Goal: Transaction & Acquisition: Obtain resource

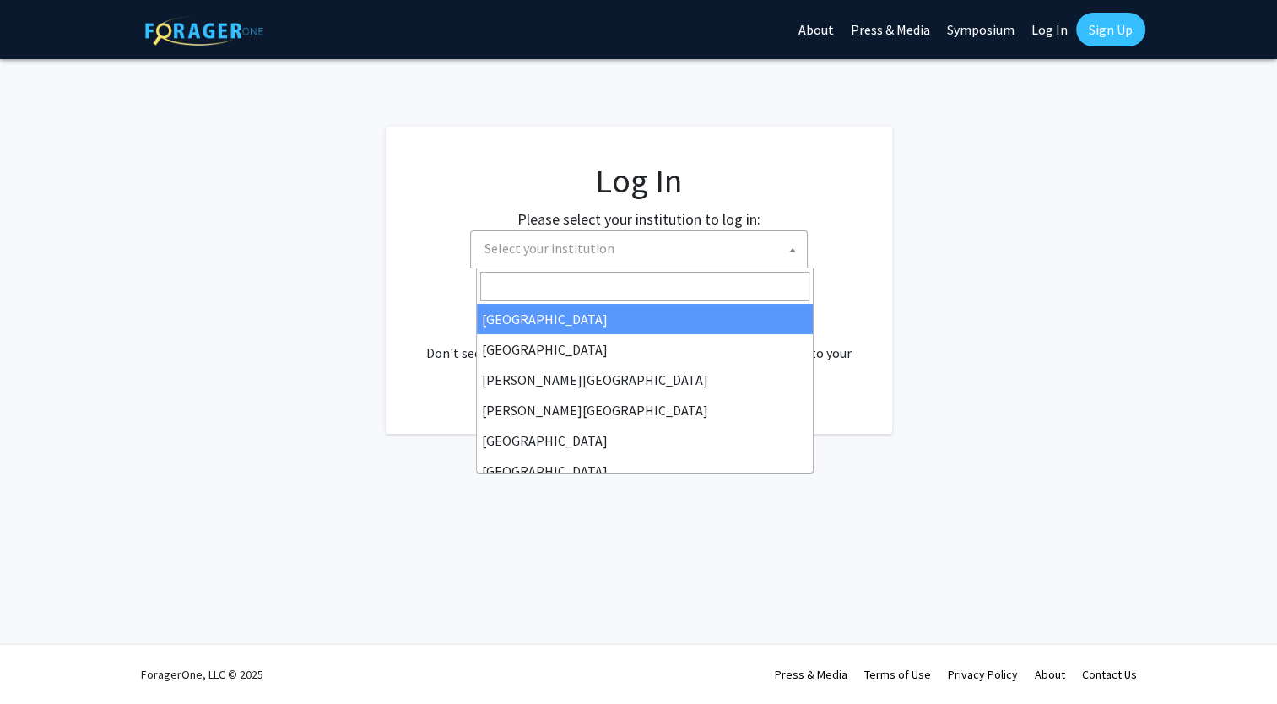
select select "34"
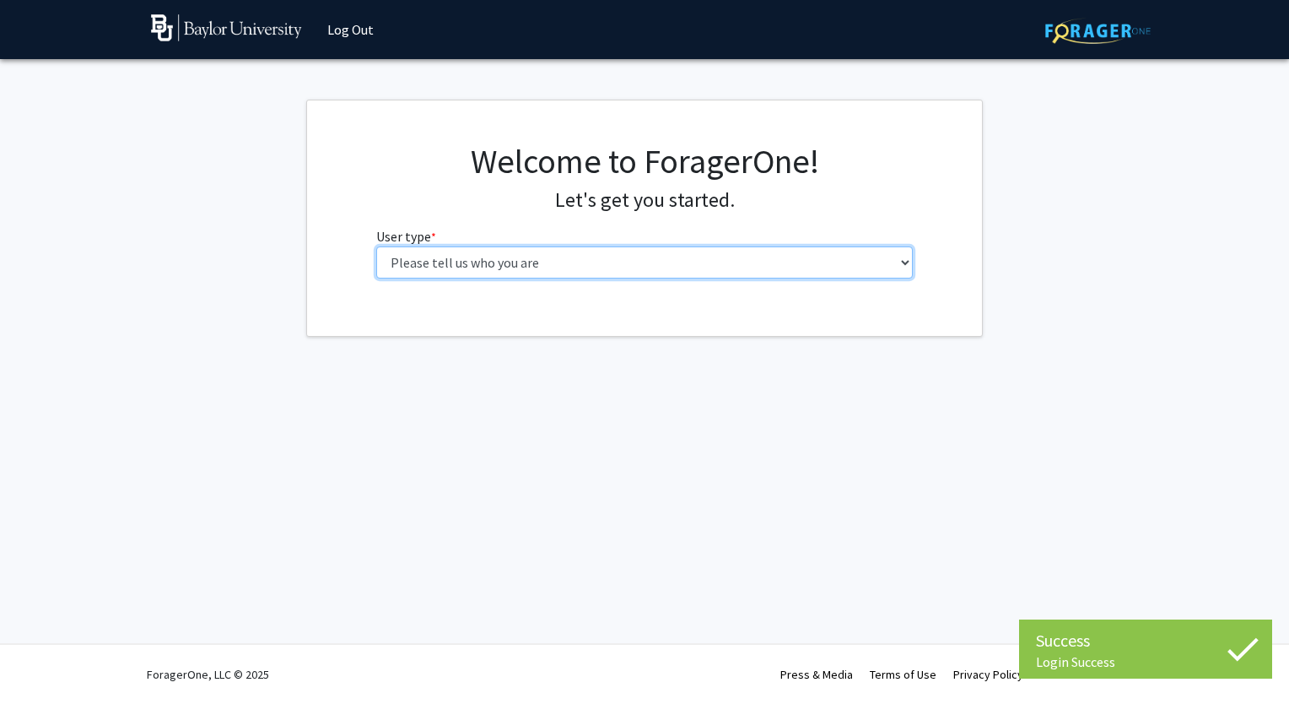
click at [629, 275] on select "Please tell us who you are Undergraduate Student Master's Student Doctoral Cand…" at bounding box center [645, 262] width 538 height 32
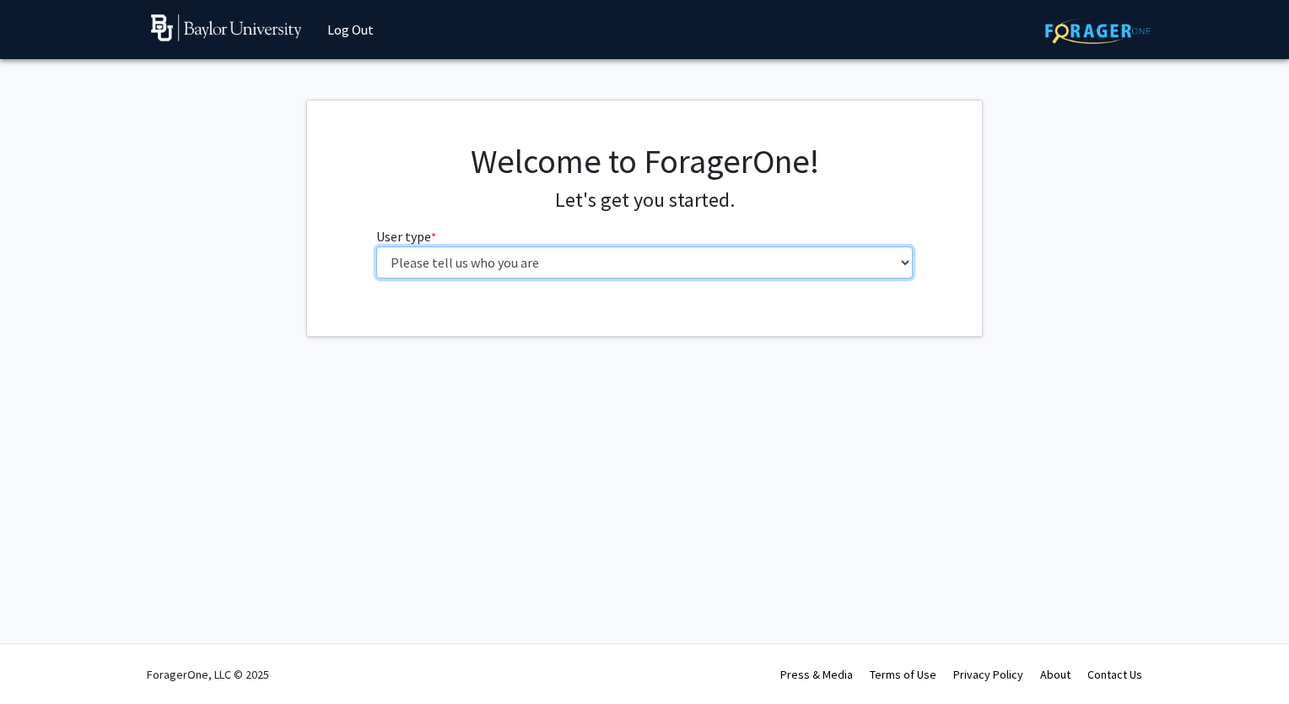
select select "1: undergrad"
click at [376, 246] on select "Please tell us who you are Undergraduate Student Master's Student Doctoral Cand…" at bounding box center [645, 262] width 538 height 32
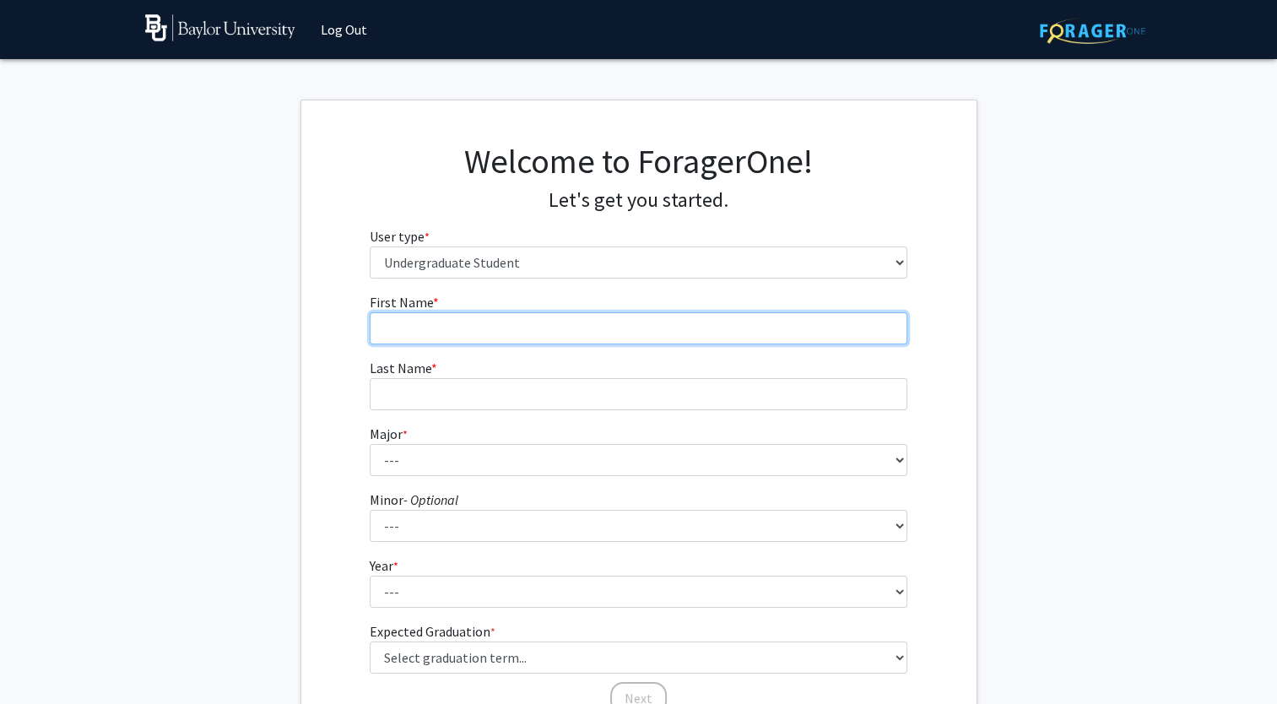
click at [520, 339] on input "First Name * required" at bounding box center [639, 328] width 538 height 32
type input "[PERSON_NAME]"
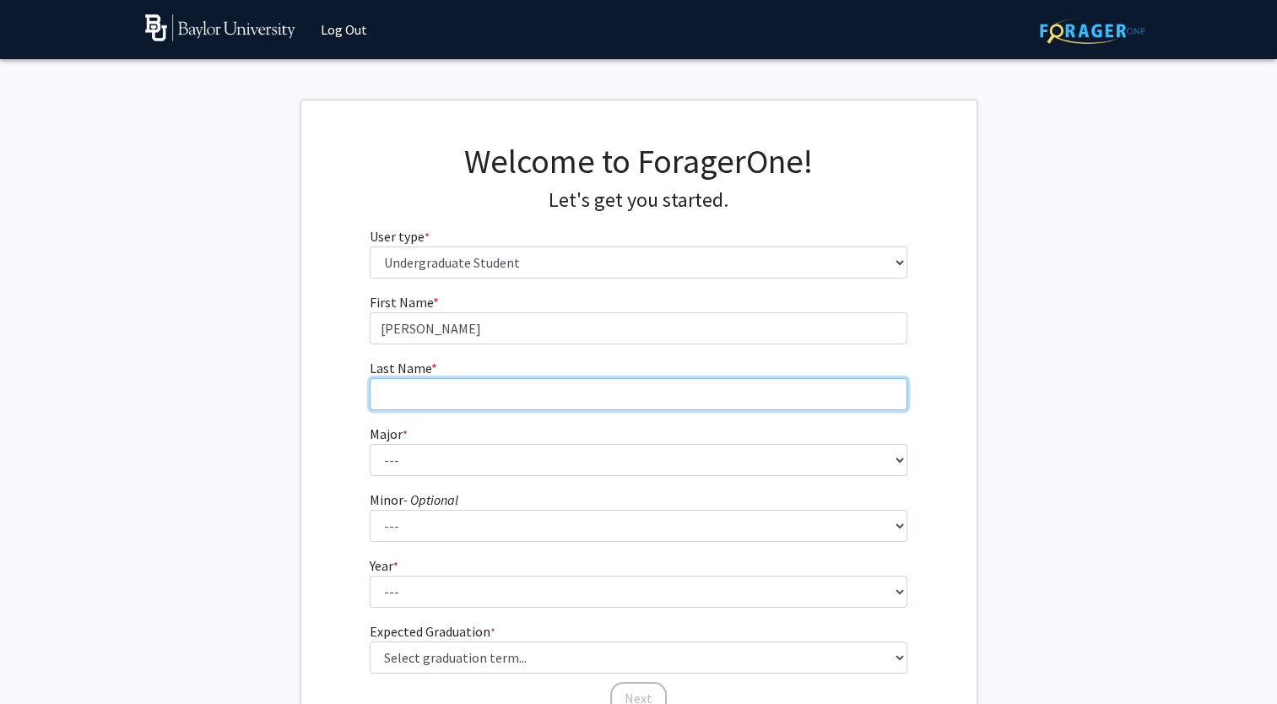
click at [479, 395] on input "Last Name * required" at bounding box center [639, 394] width 538 height 32
type input "[PERSON_NAME]"
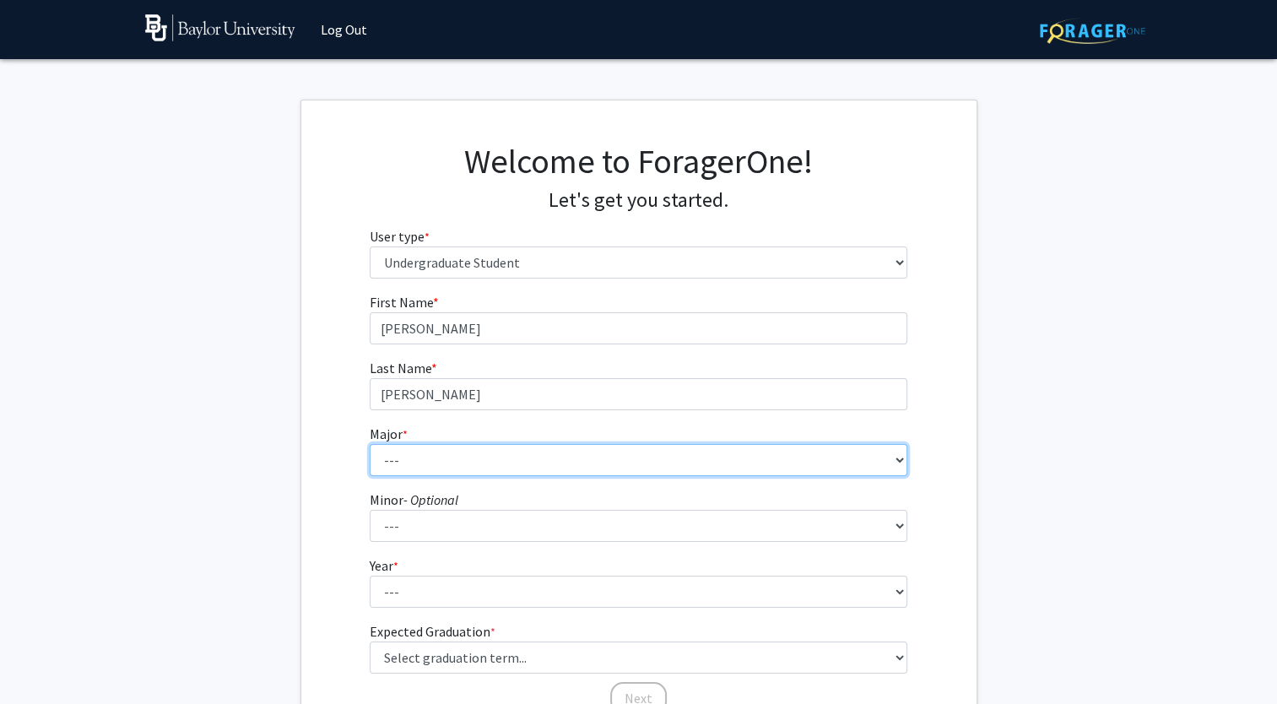
click at [430, 461] on select "--- Accounting American Studies Anthropology Apparel Design & Product Developme…" at bounding box center [639, 460] width 538 height 32
select select "16: 2681"
click at [370, 444] on select "--- Accounting American Studies Anthropology Apparel Design & Product Developme…" at bounding box center [639, 460] width 538 height 32
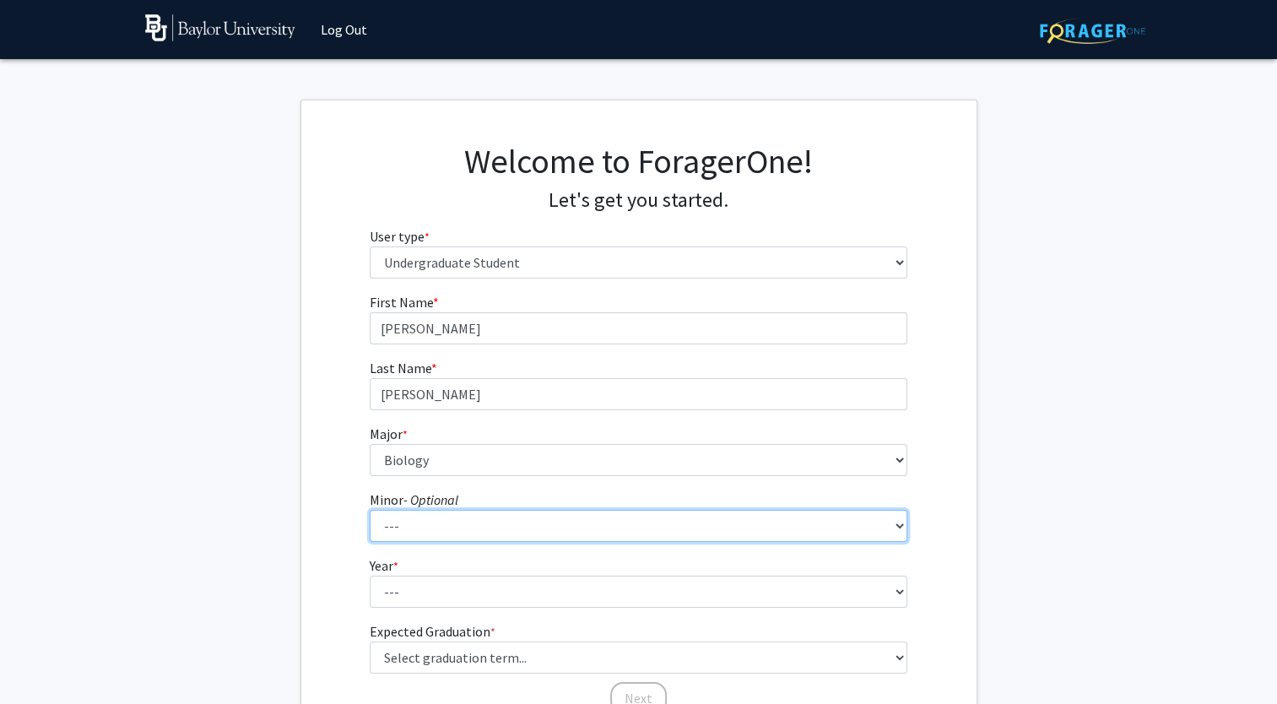
click at [469, 525] on select "--- Advertising American Sign Language American Studies Anthropology Apparel Me…" at bounding box center [639, 526] width 538 height 32
select select "81: 2144"
click at [370, 510] on select "--- Advertising American Sign Language American Studies Anthropology Apparel Me…" at bounding box center [639, 526] width 538 height 32
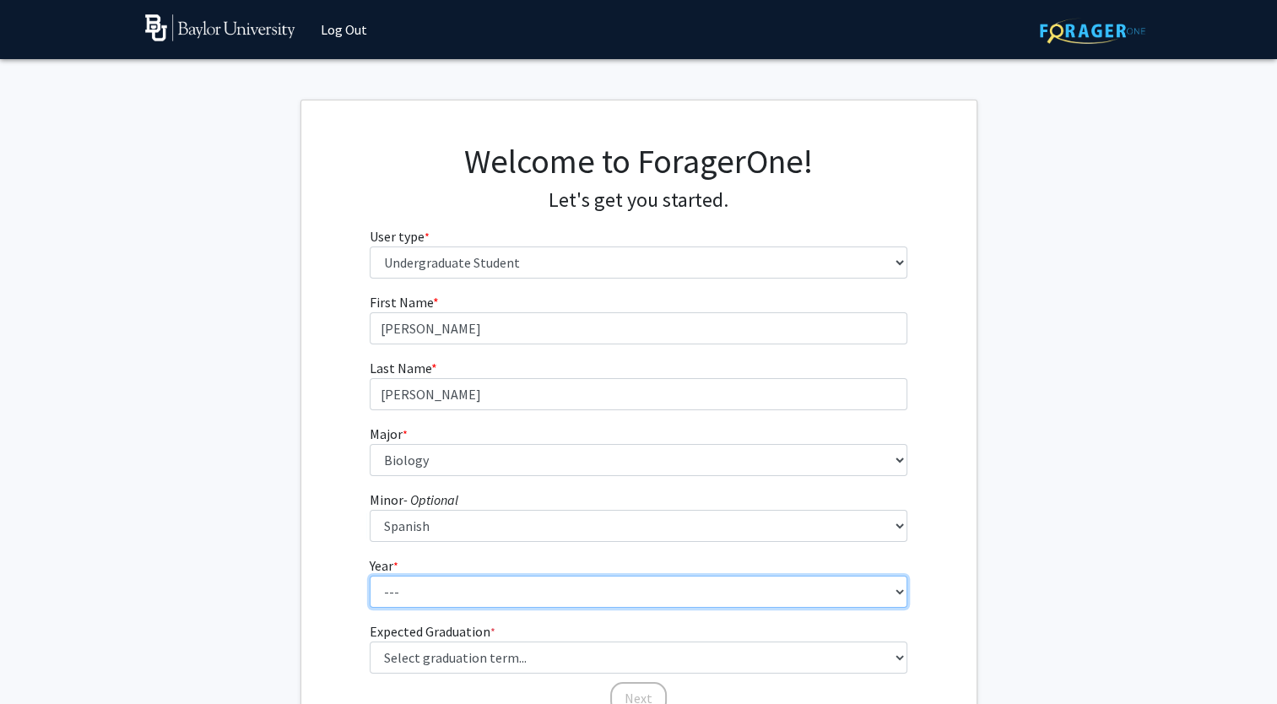
click at [408, 591] on select "--- First-year Sophomore Junior Senior Postbaccalaureate Certificate" at bounding box center [639, 591] width 538 height 32
select select "3: junior"
click at [370, 575] on select "--- First-year Sophomore Junior Senior Postbaccalaureate Certificate" at bounding box center [639, 591] width 538 height 32
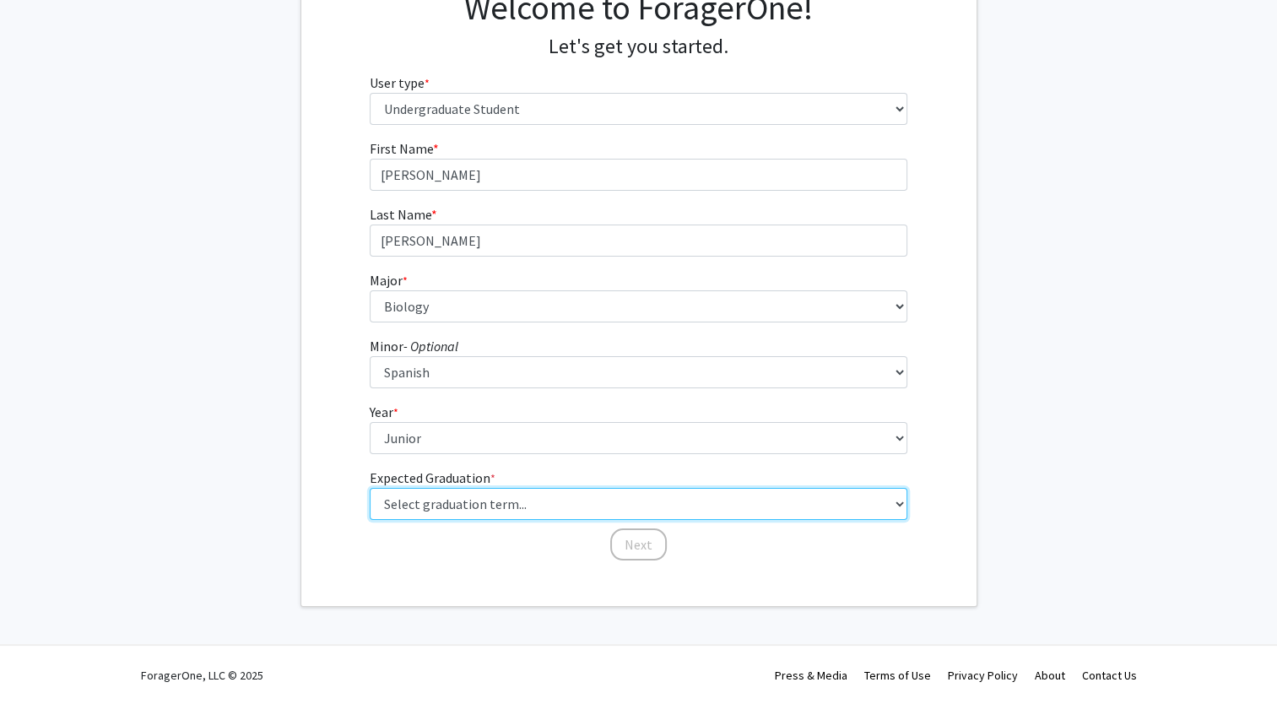
click at [437, 501] on select "Select graduation term... Spring 2025 Summer 2025 Fall 2025 Winter 2025 Spring …" at bounding box center [639, 504] width 538 height 32
select select "9: spring_2027"
click at [370, 488] on select "Select graduation term... Spring 2025 Summer 2025 Fall 2025 Winter 2025 Spring …" at bounding box center [639, 504] width 538 height 32
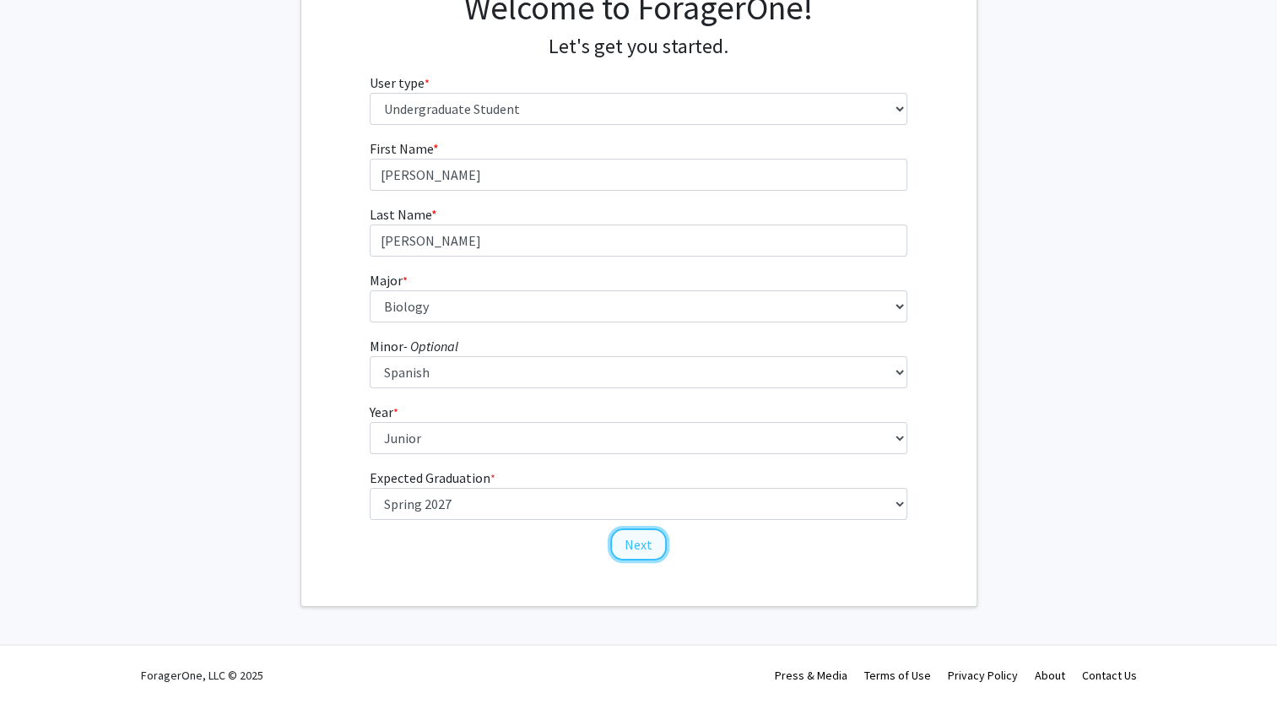
click at [629, 543] on button "Next" at bounding box center [638, 544] width 57 height 32
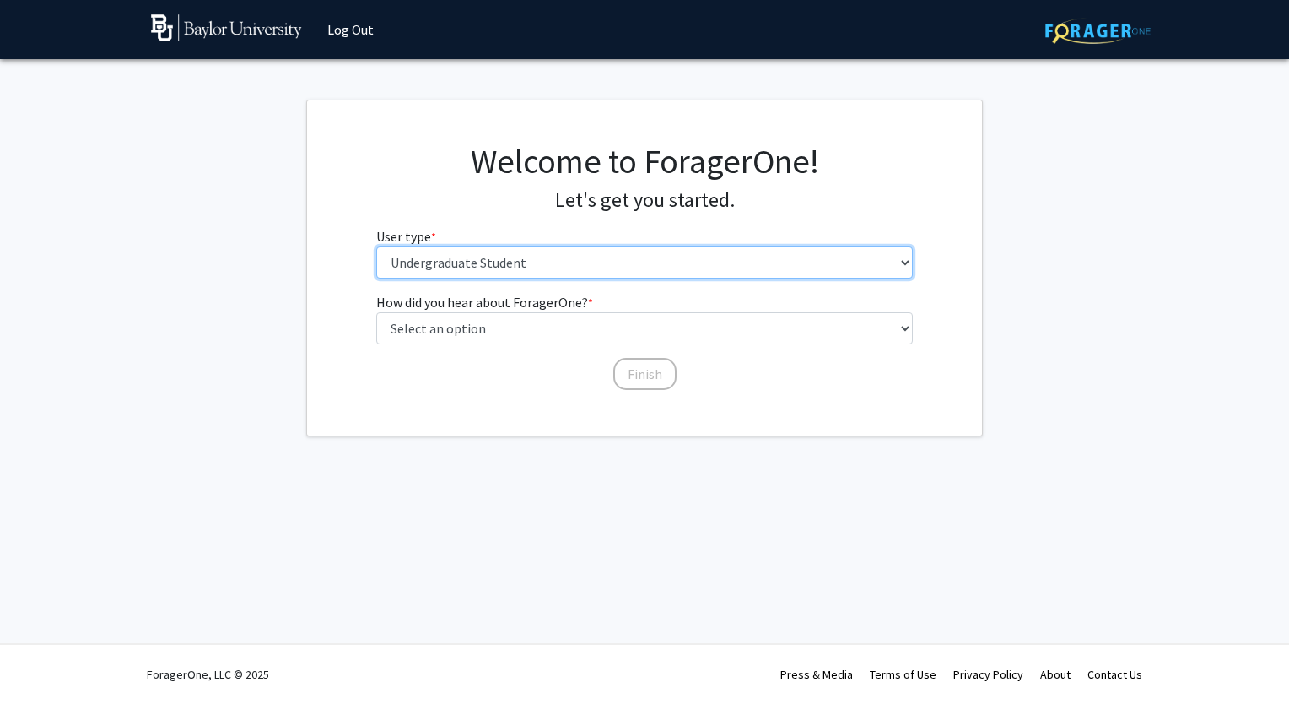
click at [570, 263] on select "Please tell us who you are Undergraduate Student Master's Student Doctoral Cand…" at bounding box center [645, 262] width 538 height 32
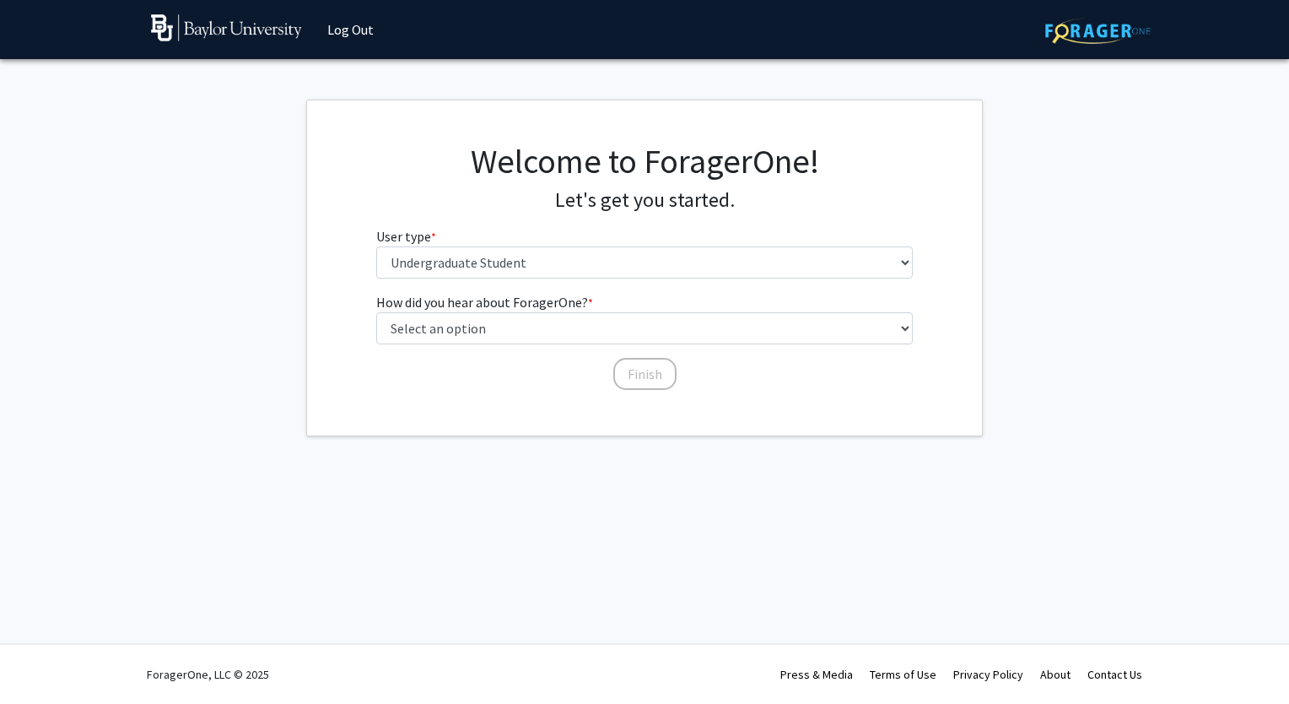
click at [203, 383] on fg-get-started "Welcome to ForagerOne! Let's get you started. User type * required Please tell …" at bounding box center [644, 268] width 1289 height 337
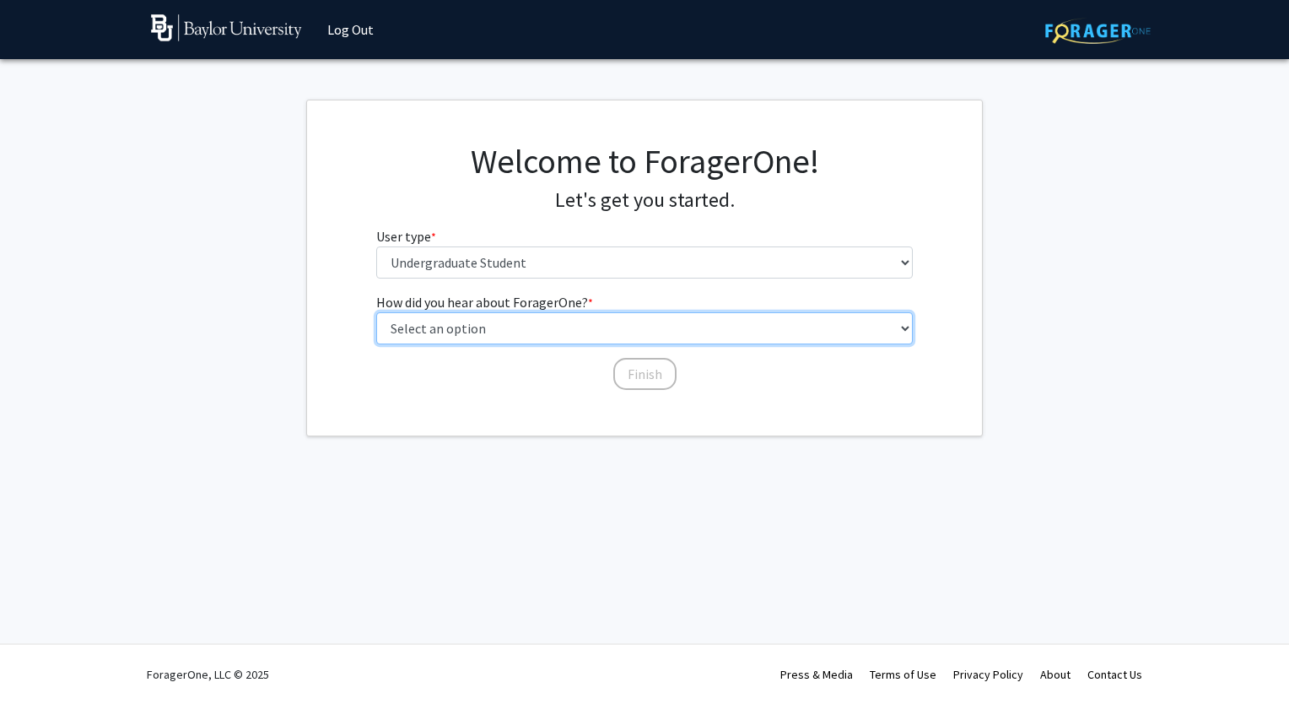
click at [493, 322] on select "Select an option Peer/student recommendation Faculty/staff recommendation Unive…" at bounding box center [645, 328] width 538 height 32
select select "3: university_website"
click at [376, 312] on select "Select an option Peer/student recommendation Faculty/staff recommendation Unive…" at bounding box center [645, 328] width 538 height 32
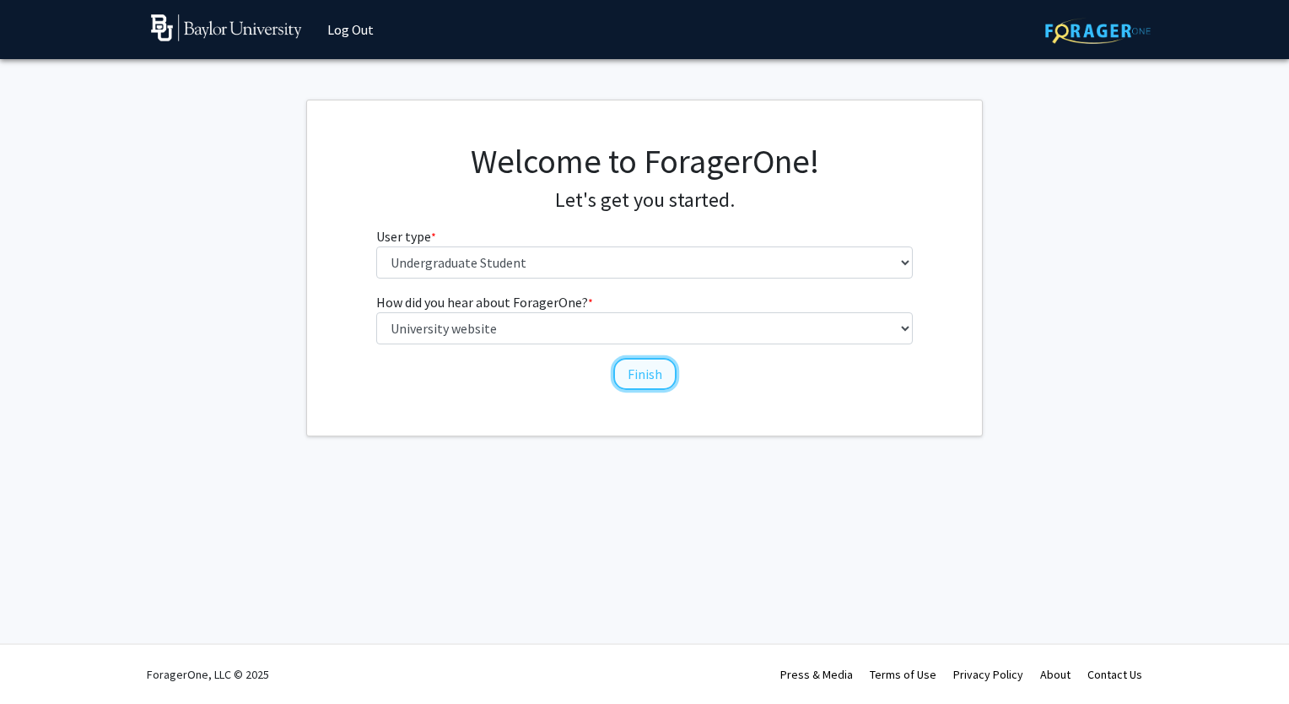
click at [651, 376] on button "Finish" at bounding box center [644, 374] width 63 height 32
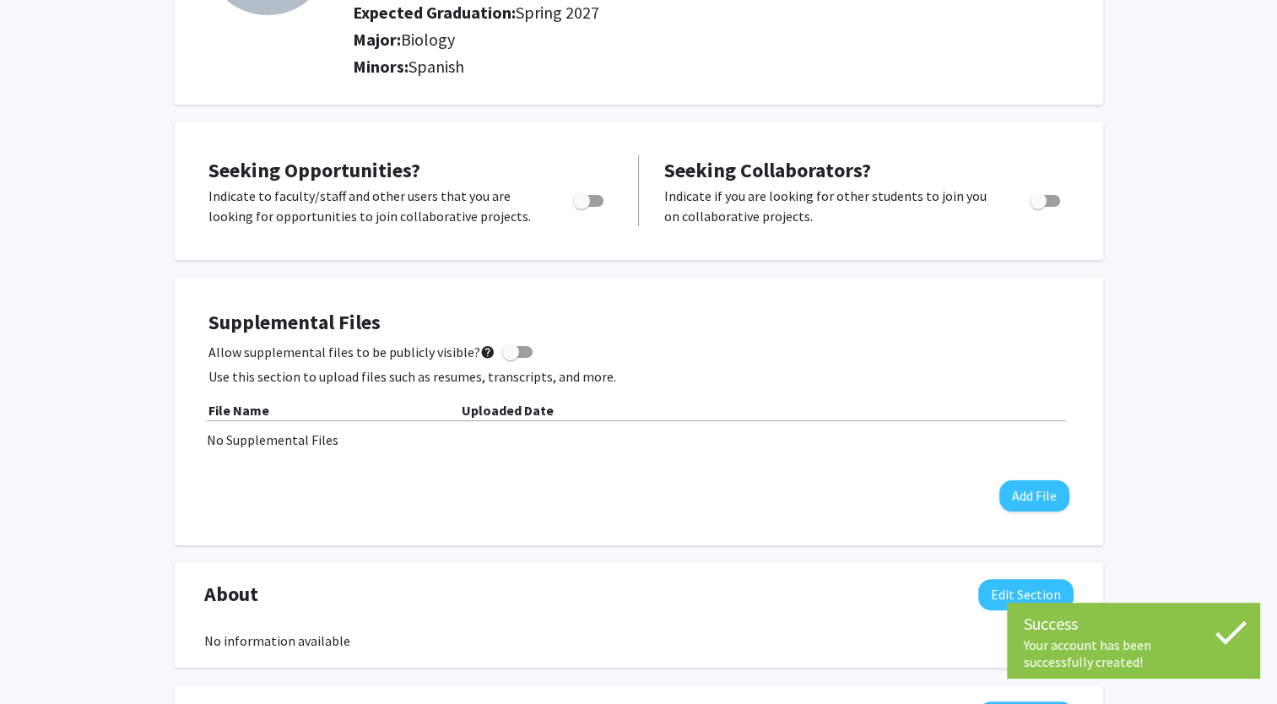
scroll to position [224, 0]
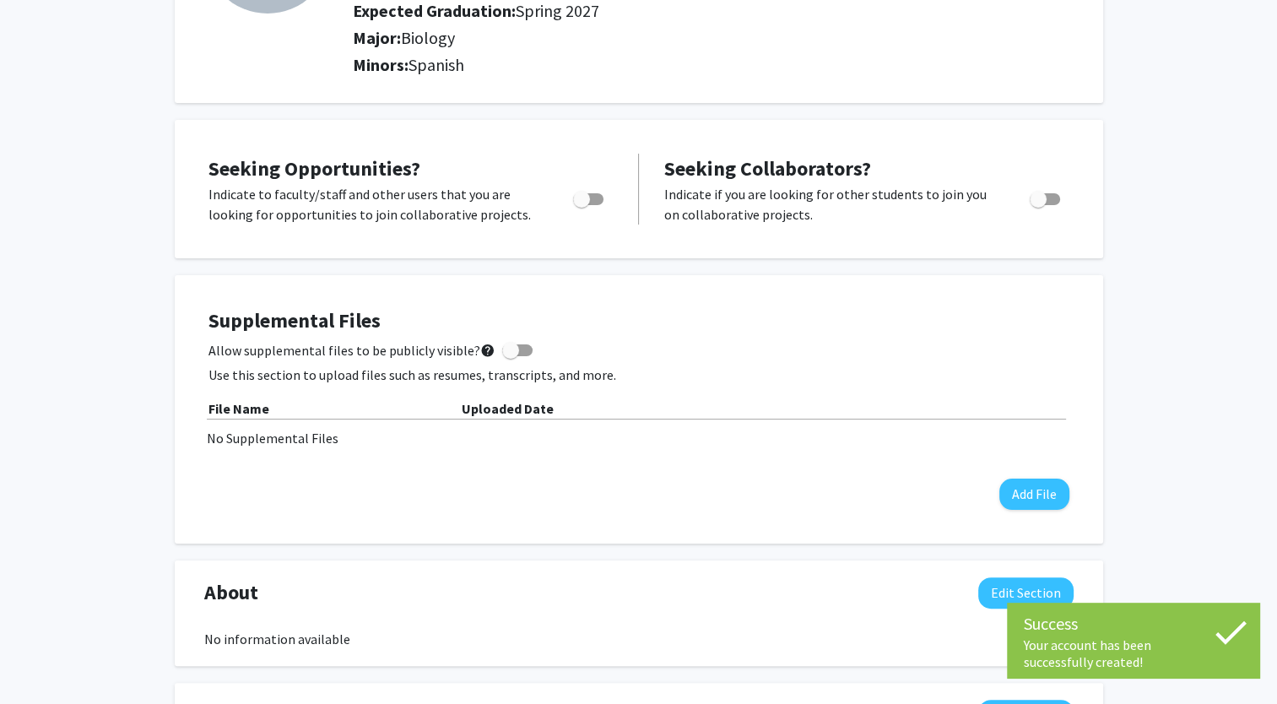
click at [585, 195] on span "Toggle" at bounding box center [581, 199] width 17 height 17
click at [581, 205] on input "Are you actively seeking opportunities?" at bounding box center [581, 205] width 1 height 1
checkbox input "true"
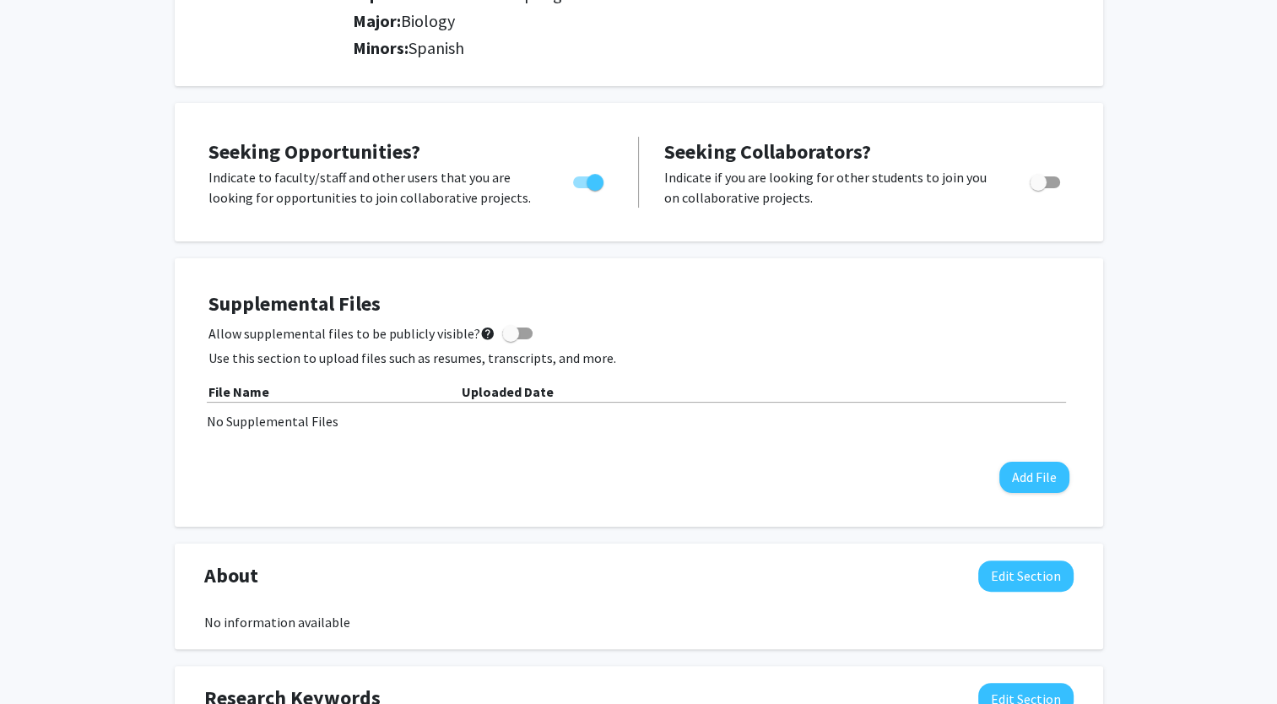
scroll to position [0, 0]
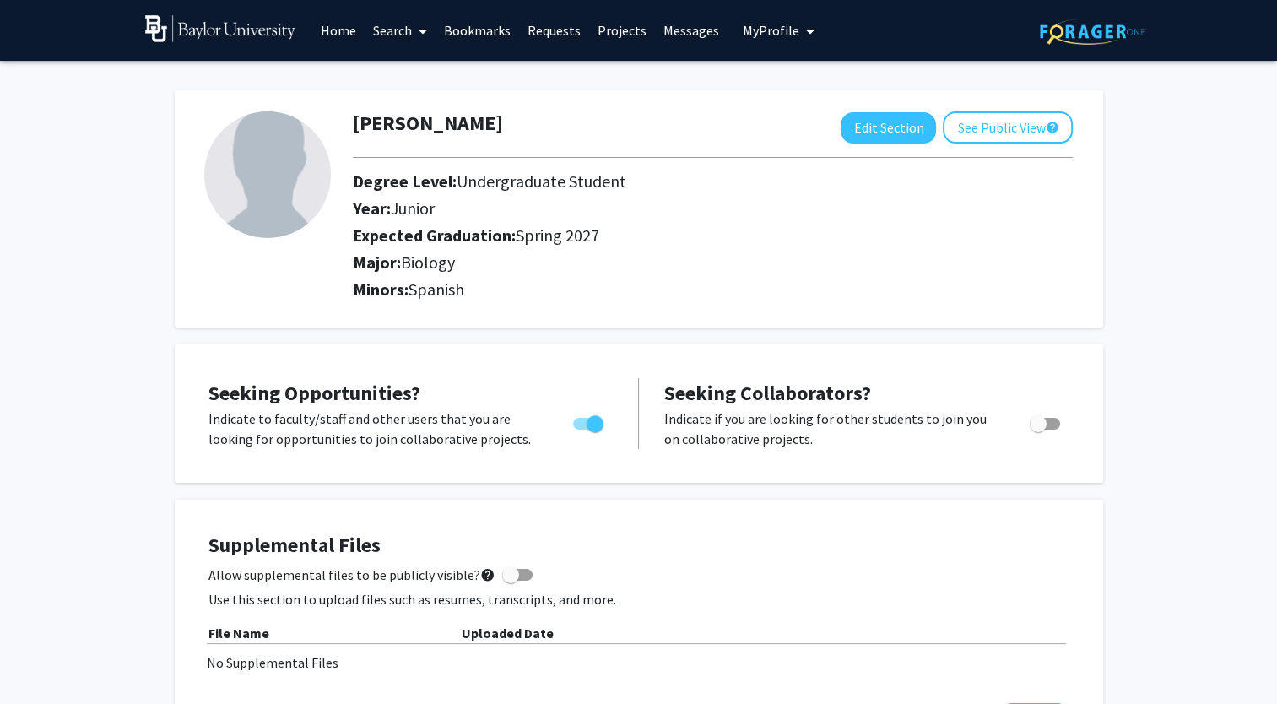
click at [334, 30] on link "Home" at bounding box center [338, 30] width 52 height 59
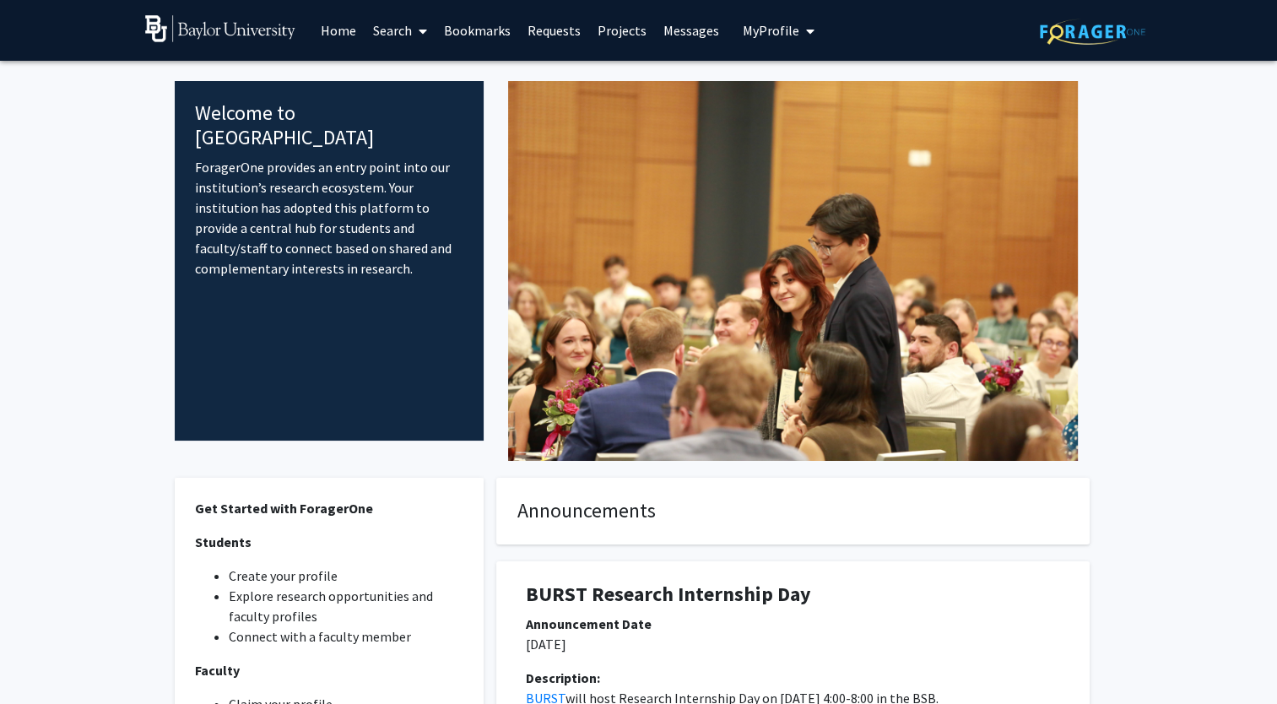
click at [599, 25] on link "Projects" at bounding box center [622, 30] width 66 height 59
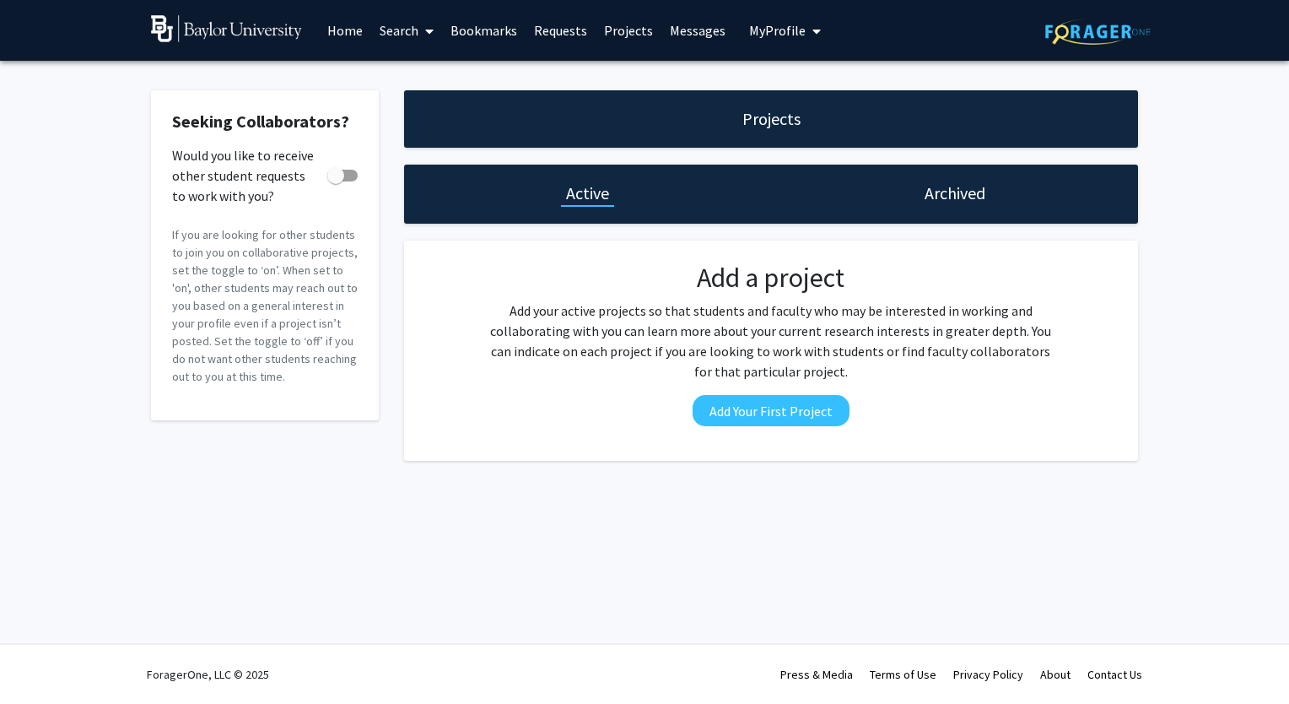
click at [348, 30] on link "Home" at bounding box center [345, 30] width 52 height 59
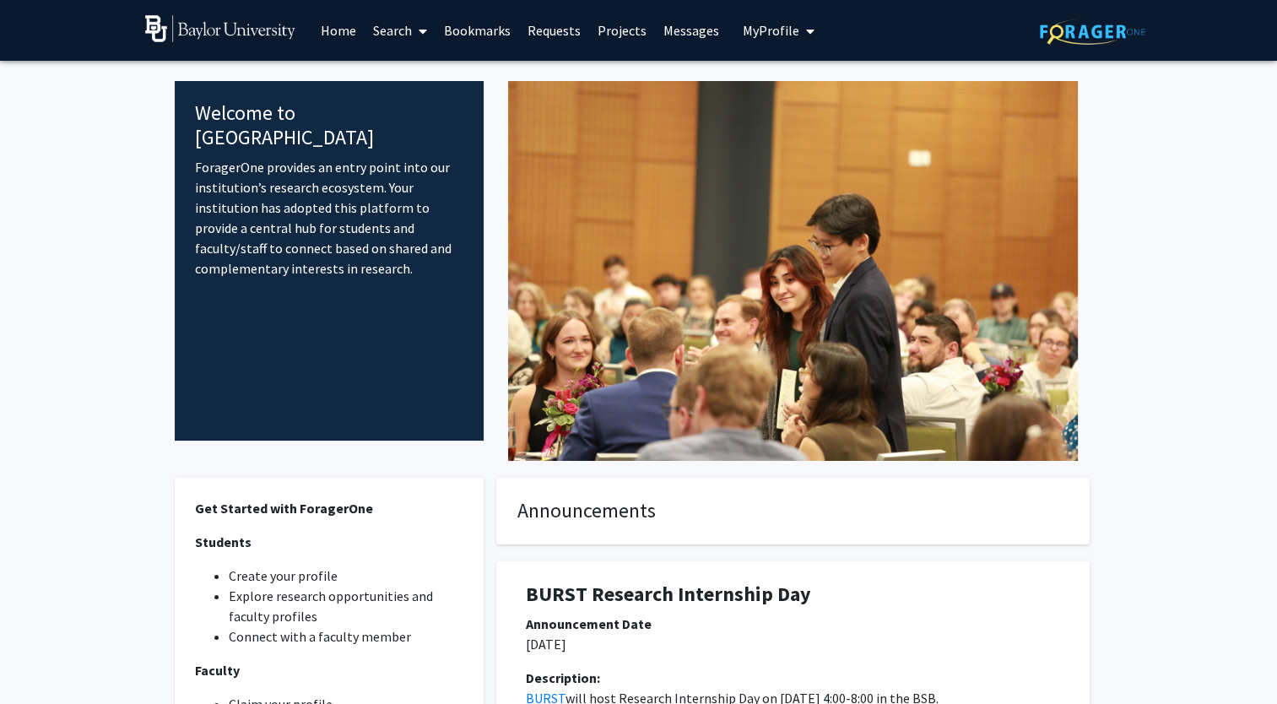
click at [751, 30] on span "My Profile" at bounding box center [771, 30] width 57 height 17
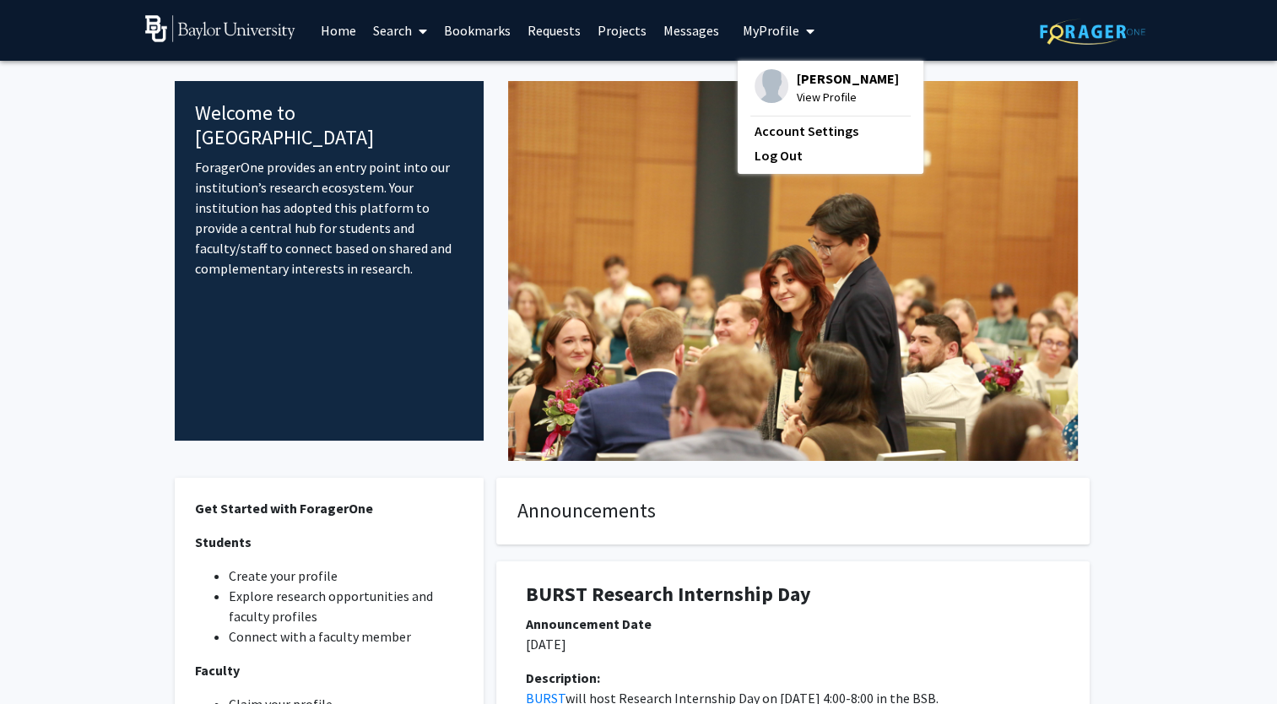
click at [398, 32] on link "Search" at bounding box center [400, 30] width 71 height 59
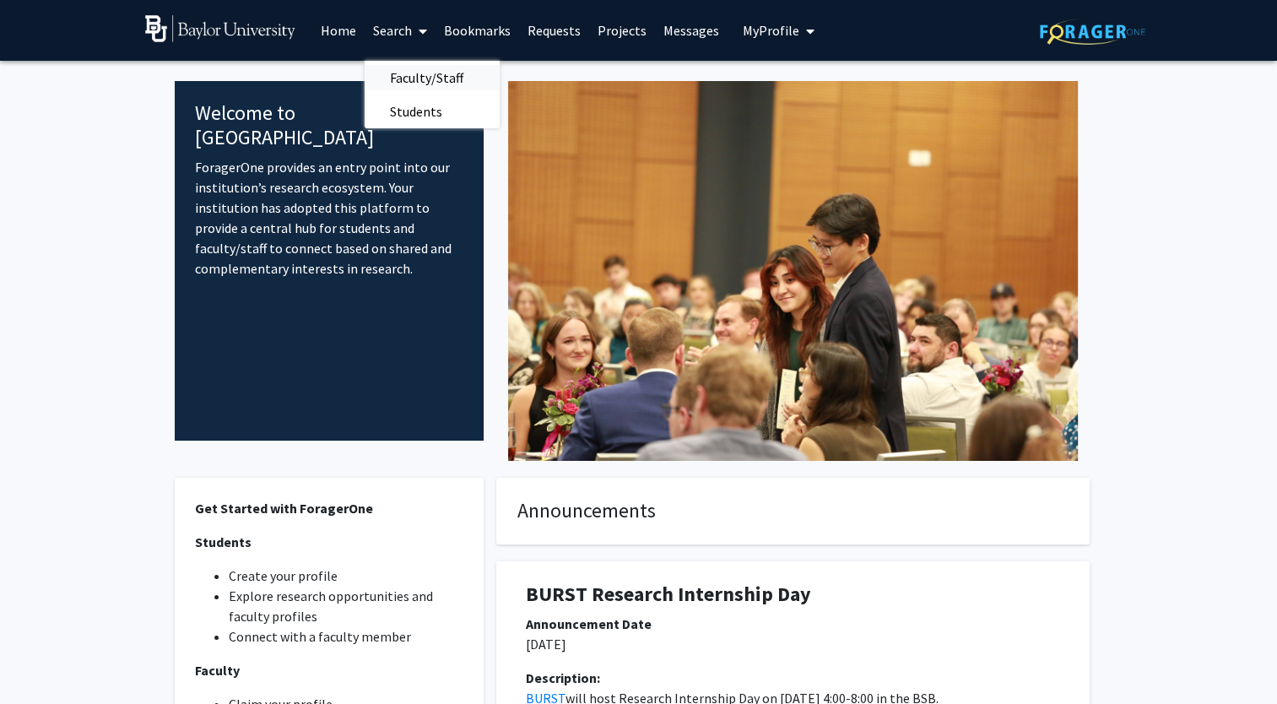
click at [422, 81] on span "Faculty/Staff" at bounding box center [427, 78] width 124 height 34
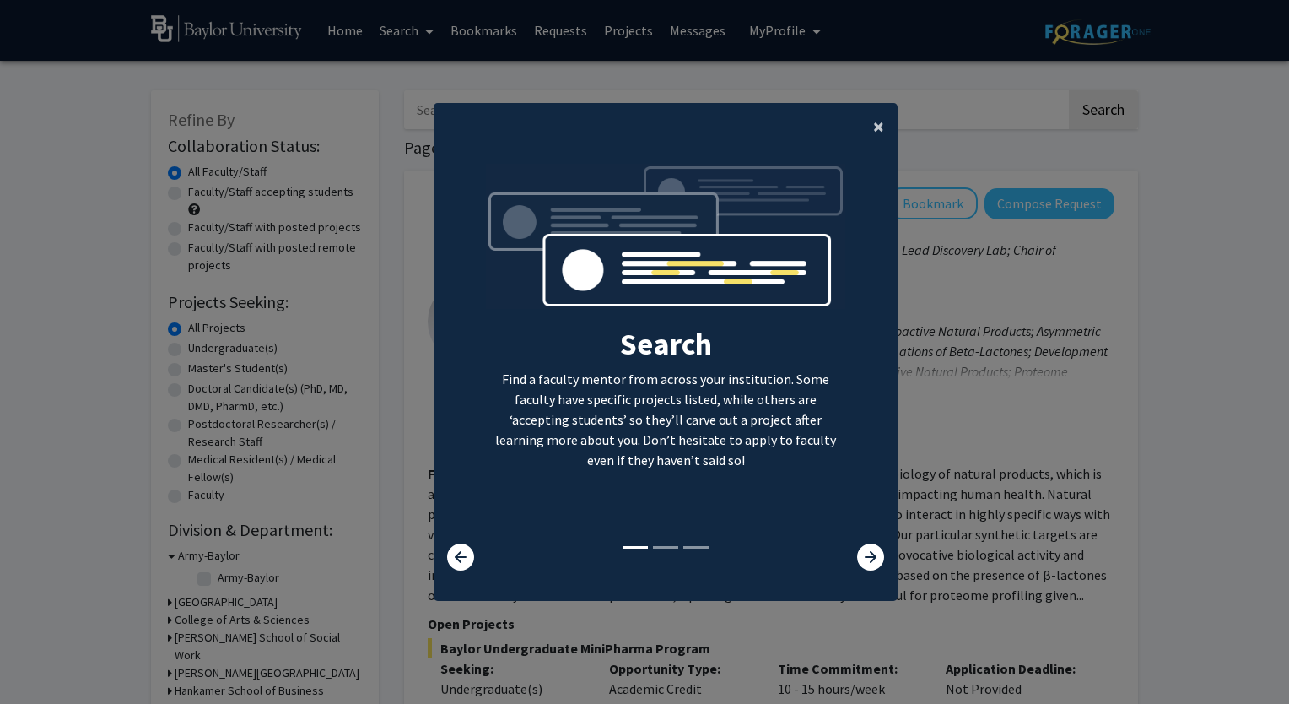
click at [873, 126] on span "×" at bounding box center [878, 126] width 11 height 26
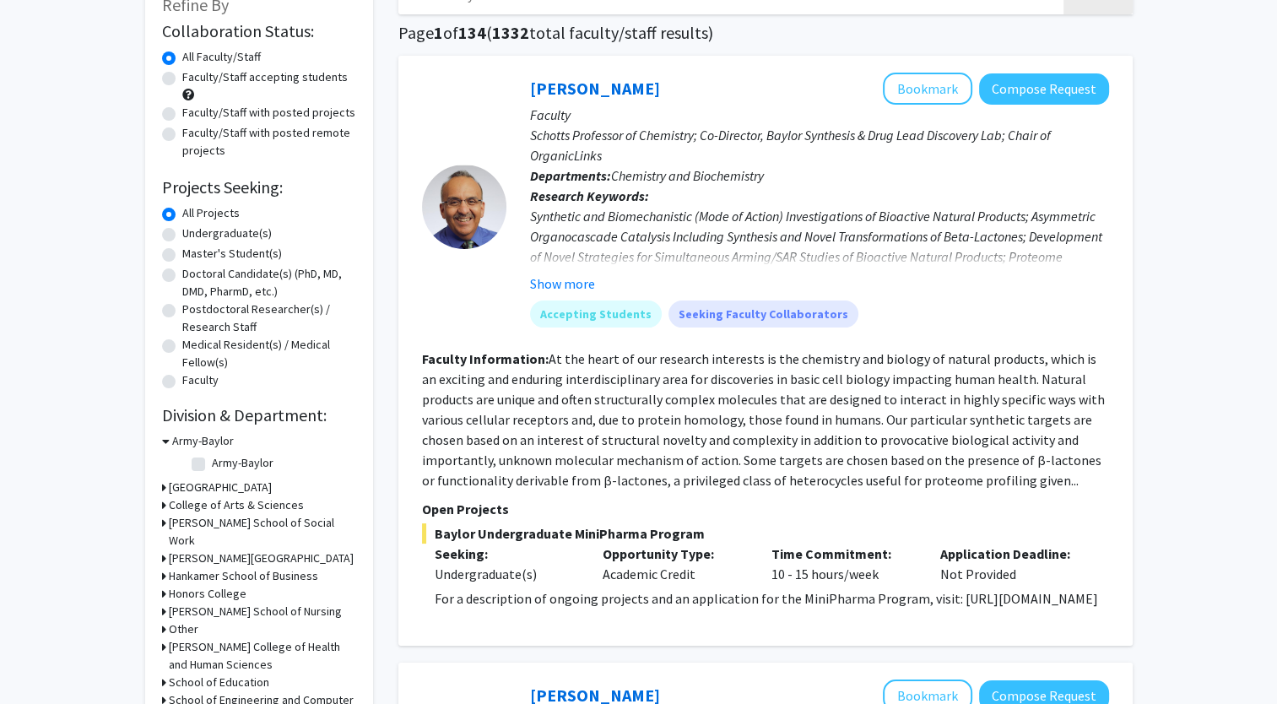
scroll to position [122, 0]
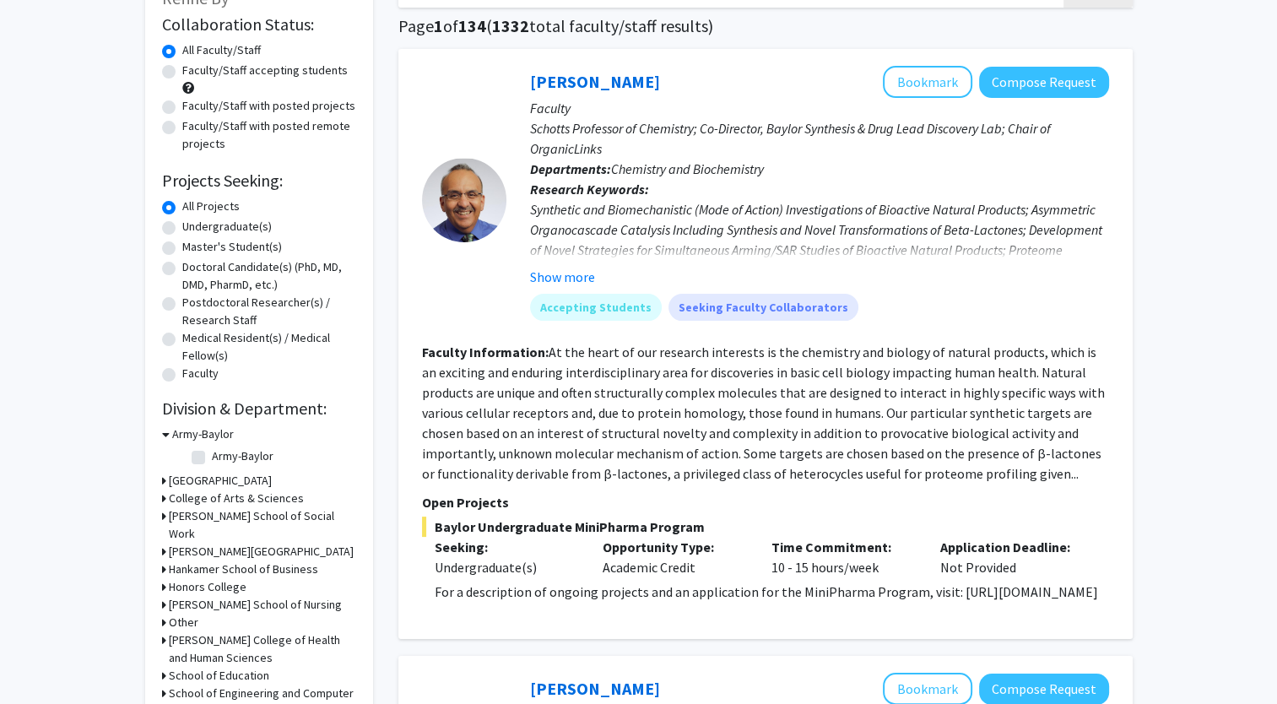
click at [229, 224] on label "Undergraduate(s)" at bounding box center [226, 227] width 89 height 18
click at [193, 224] on input "Undergraduate(s)" at bounding box center [187, 223] width 11 height 11
radio input "true"
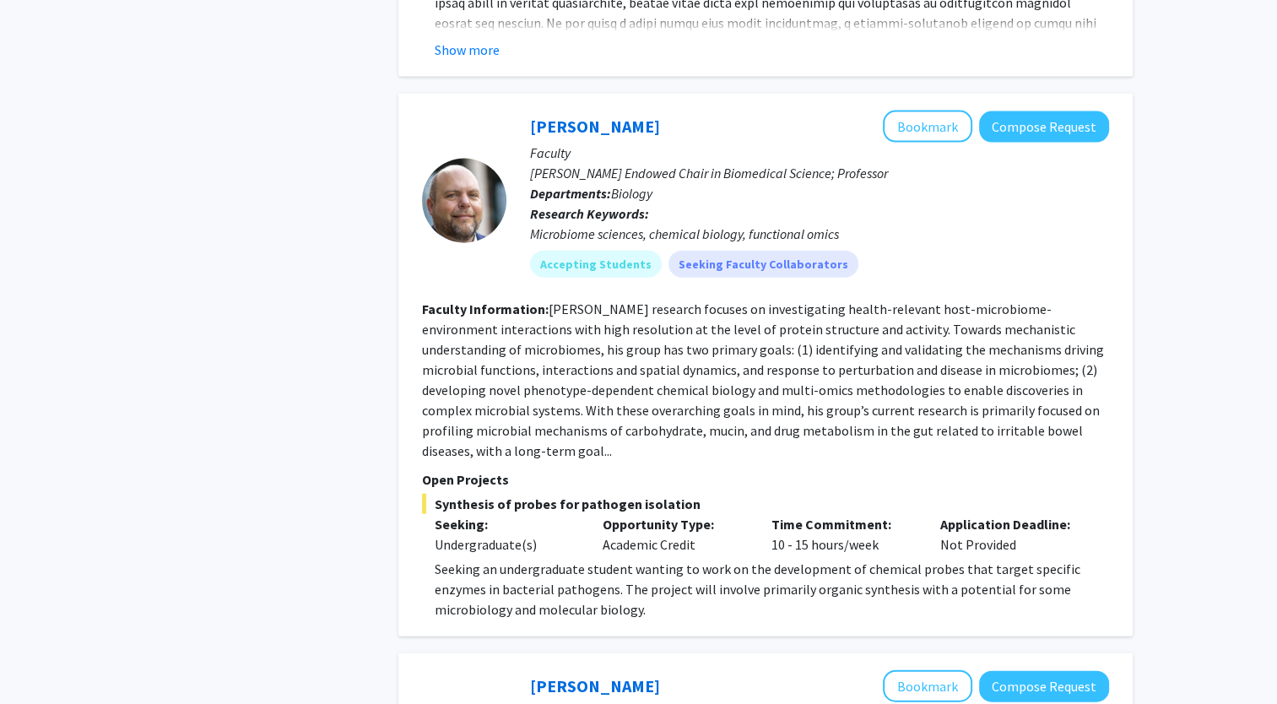
scroll to position [3808, 0]
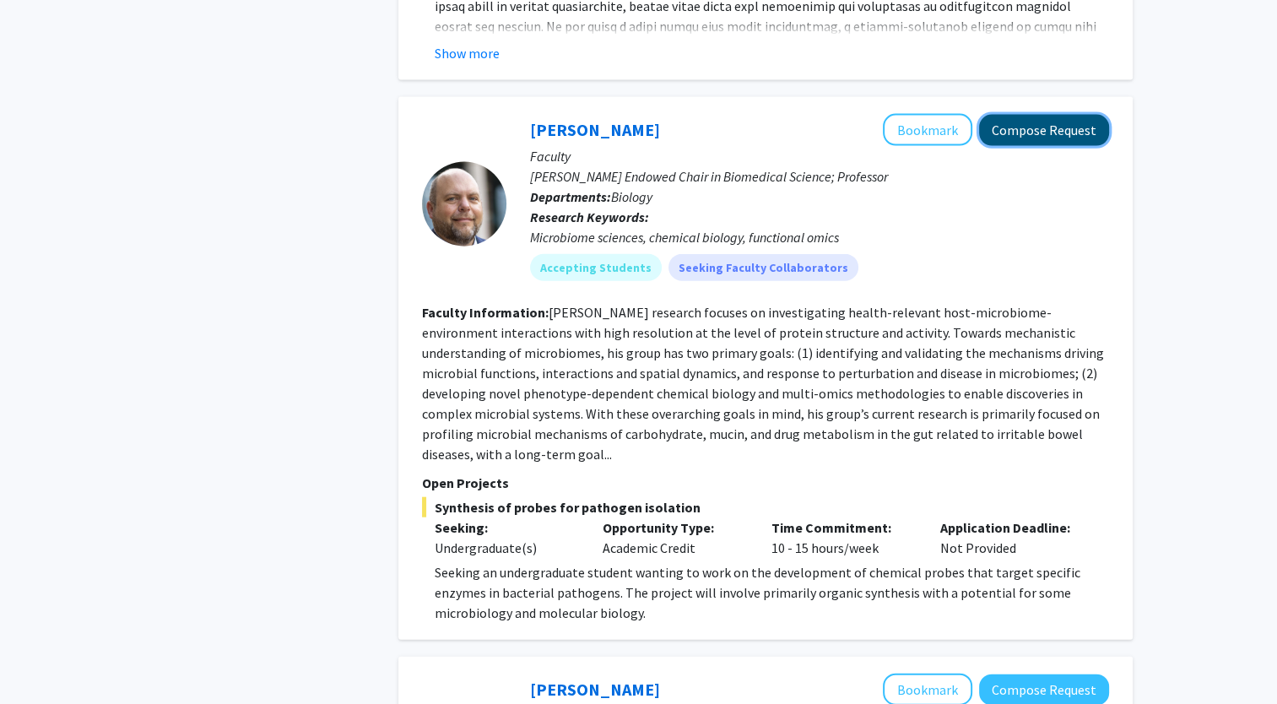
click at [1053, 115] on button "Compose Request" at bounding box center [1044, 130] width 130 height 31
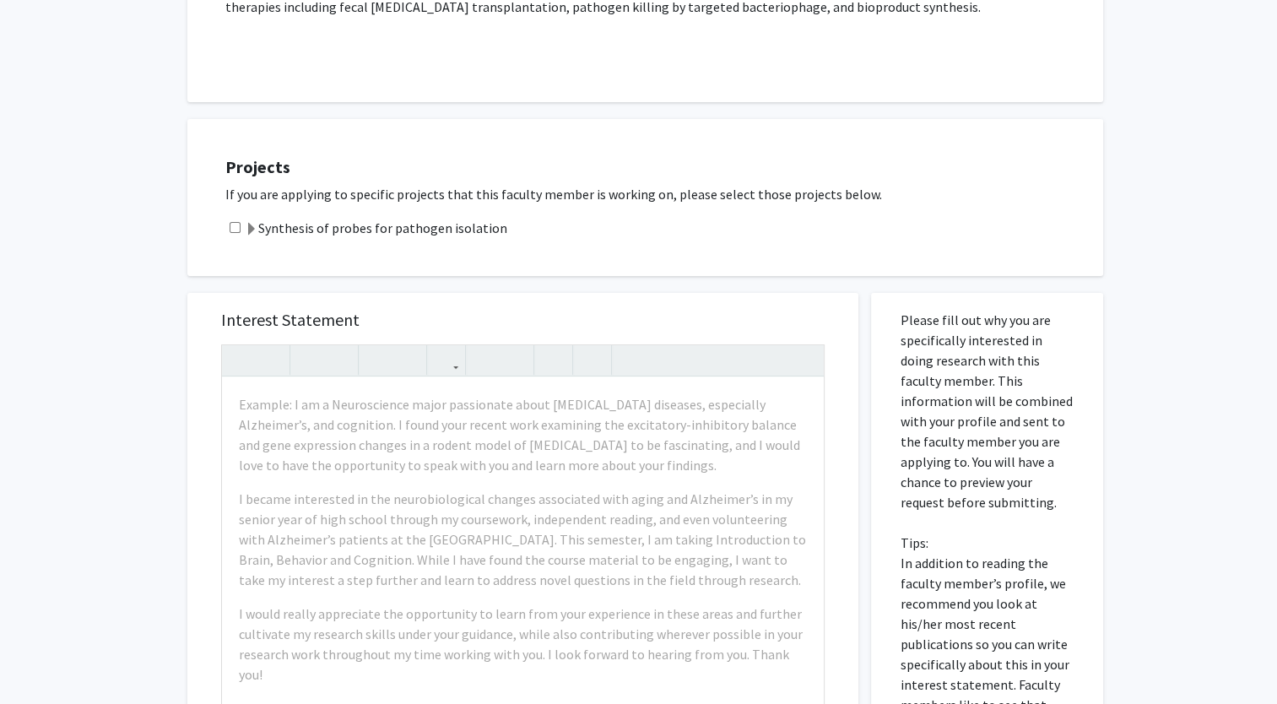
scroll to position [452, 0]
click at [425, 232] on label "Synthesis of probes for pathogen isolation" at bounding box center [376, 227] width 262 height 20
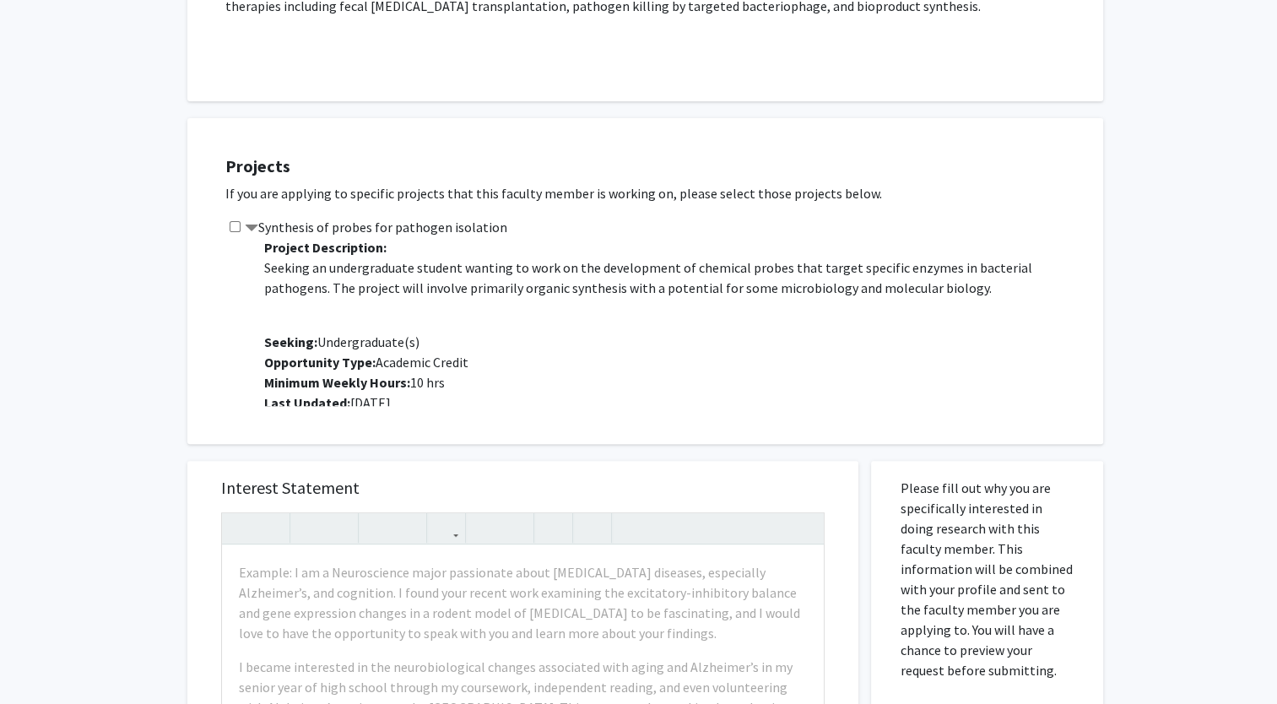
click at [398, 219] on label "Synthesis of probes for pathogen isolation" at bounding box center [376, 227] width 262 height 20
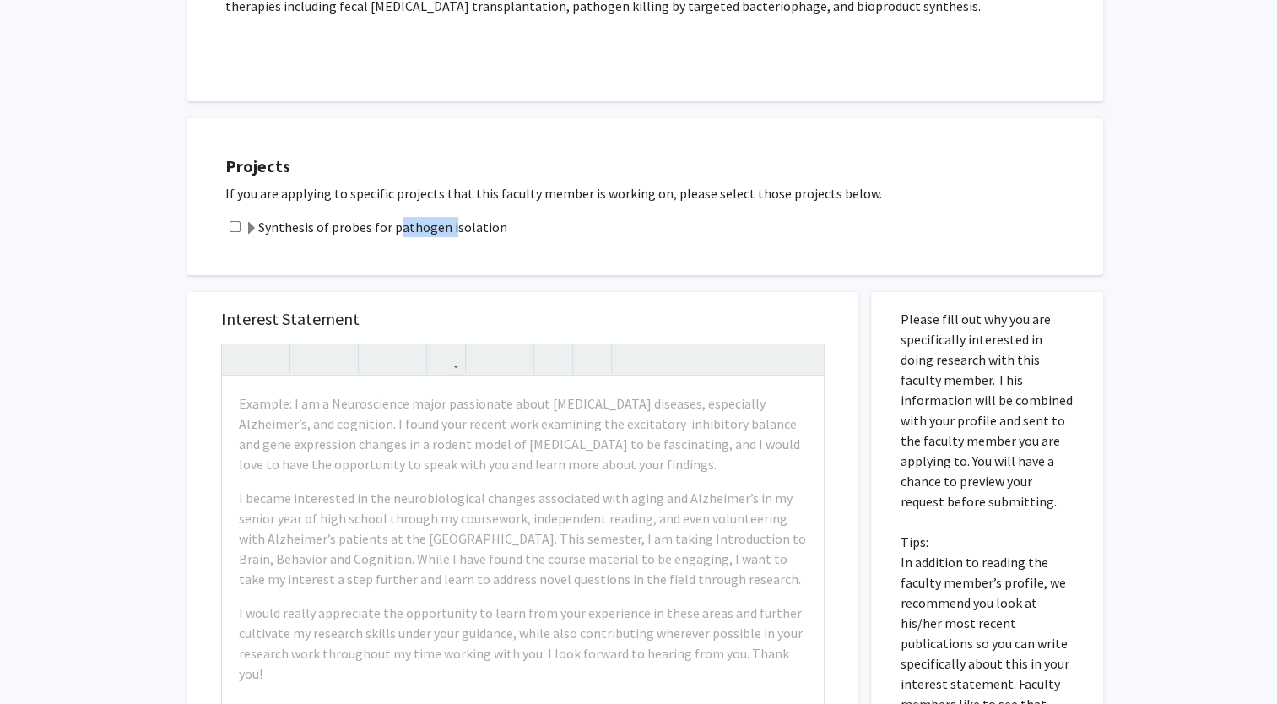
click at [398, 219] on label "Synthesis of probes for pathogen isolation" at bounding box center [376, 227] width 262 height 20
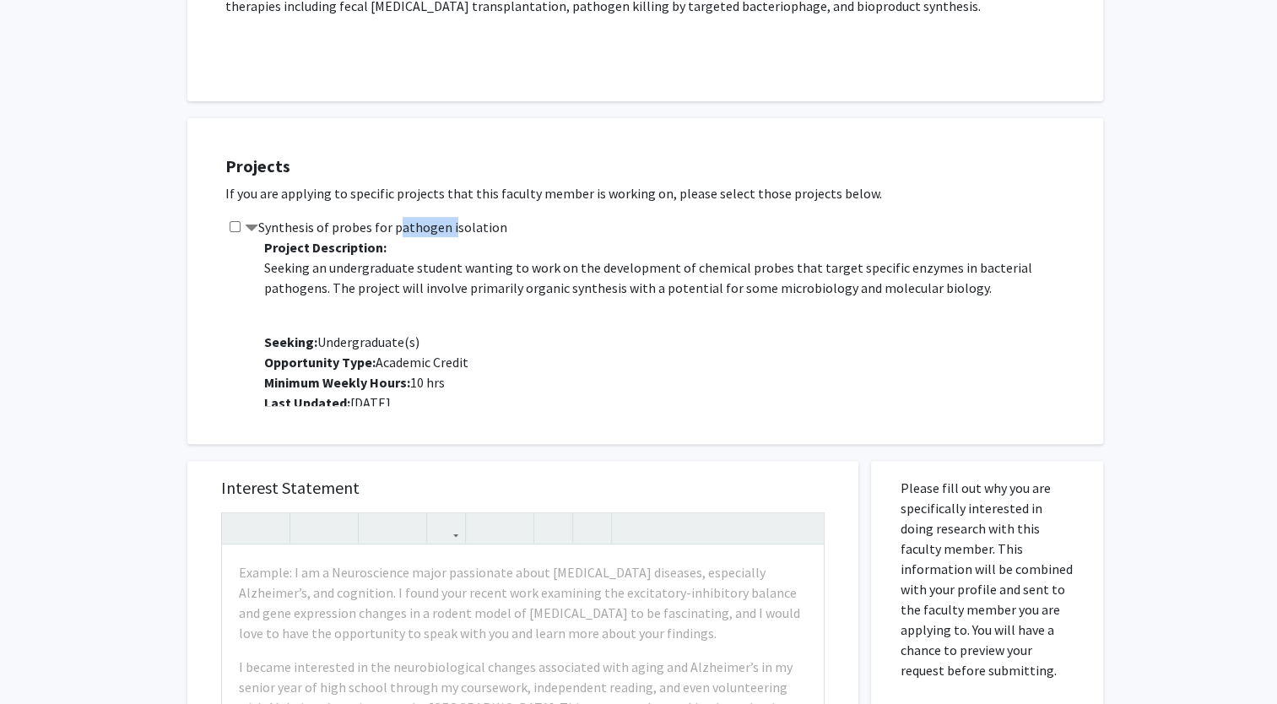
scroll to position [20, 0]
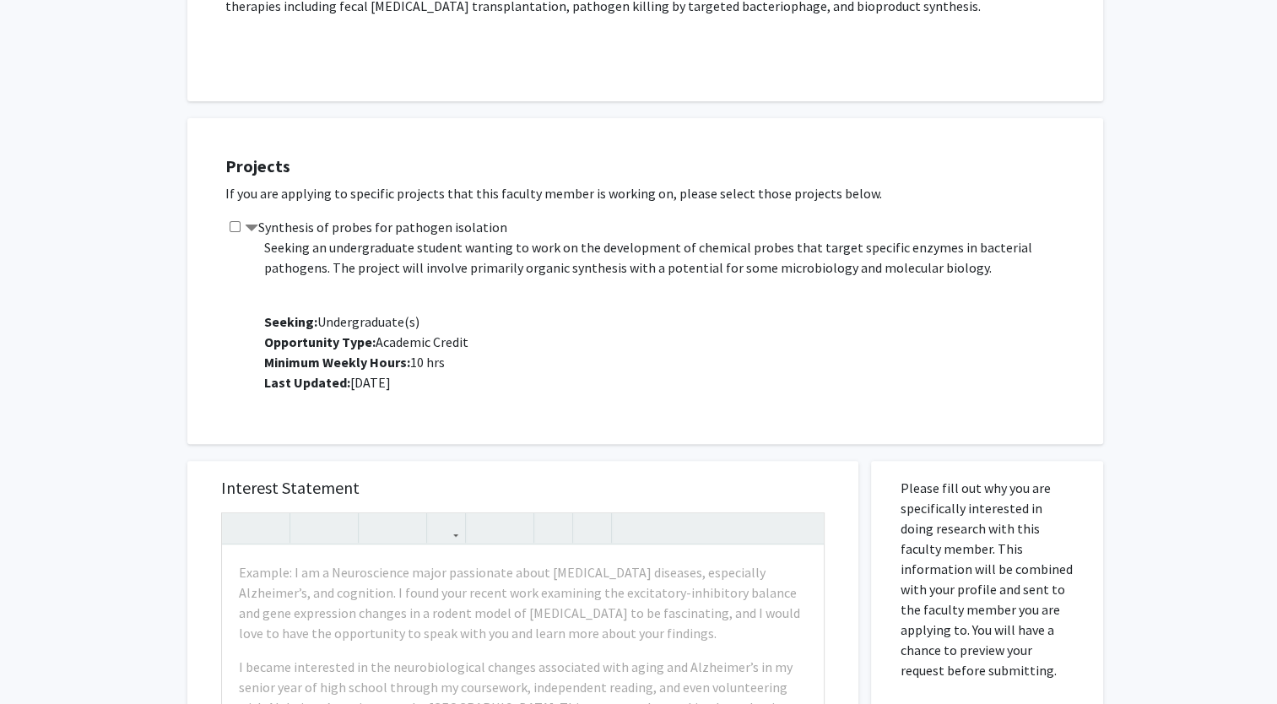
drag, startPoint x: 398, startPoint y: 219, endPoint x: 354, endPoint y: 224, distance: 44.2
click at [354, 224] on label "Synthesis of probes for pathogen isolation" at bounding box center [376, 227] width 262 height 20
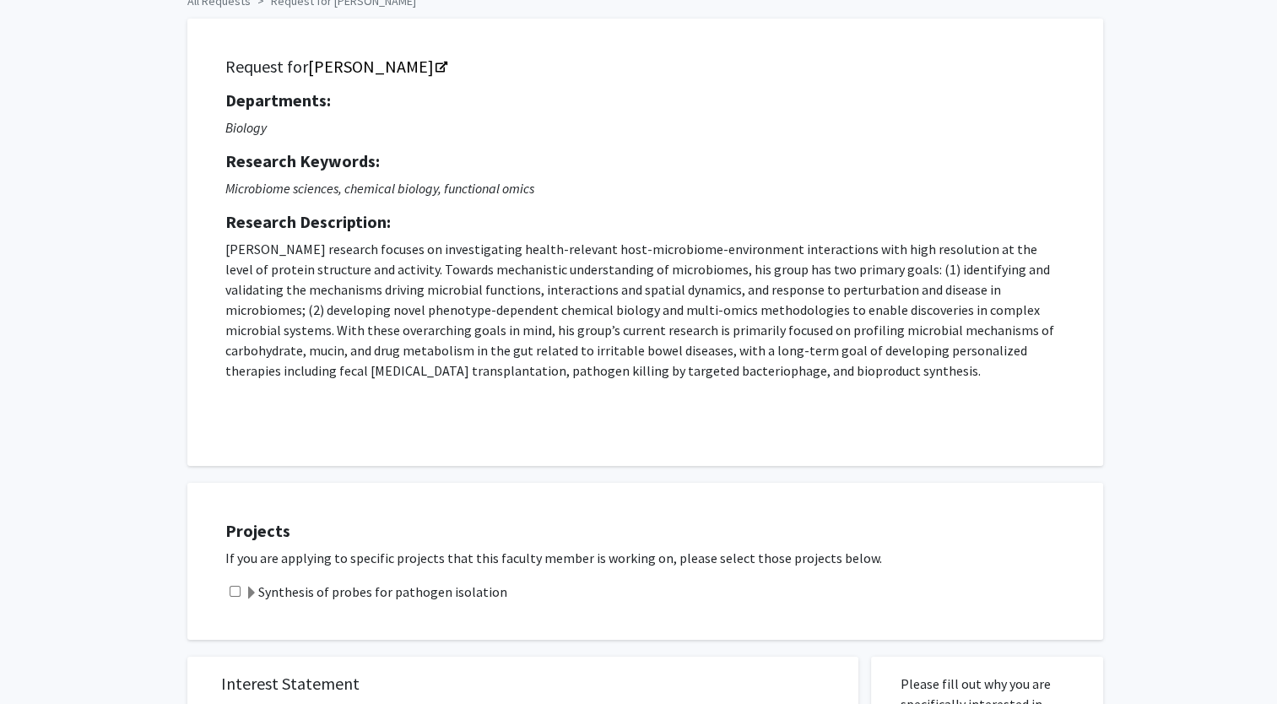
scroll to position [0, 0]
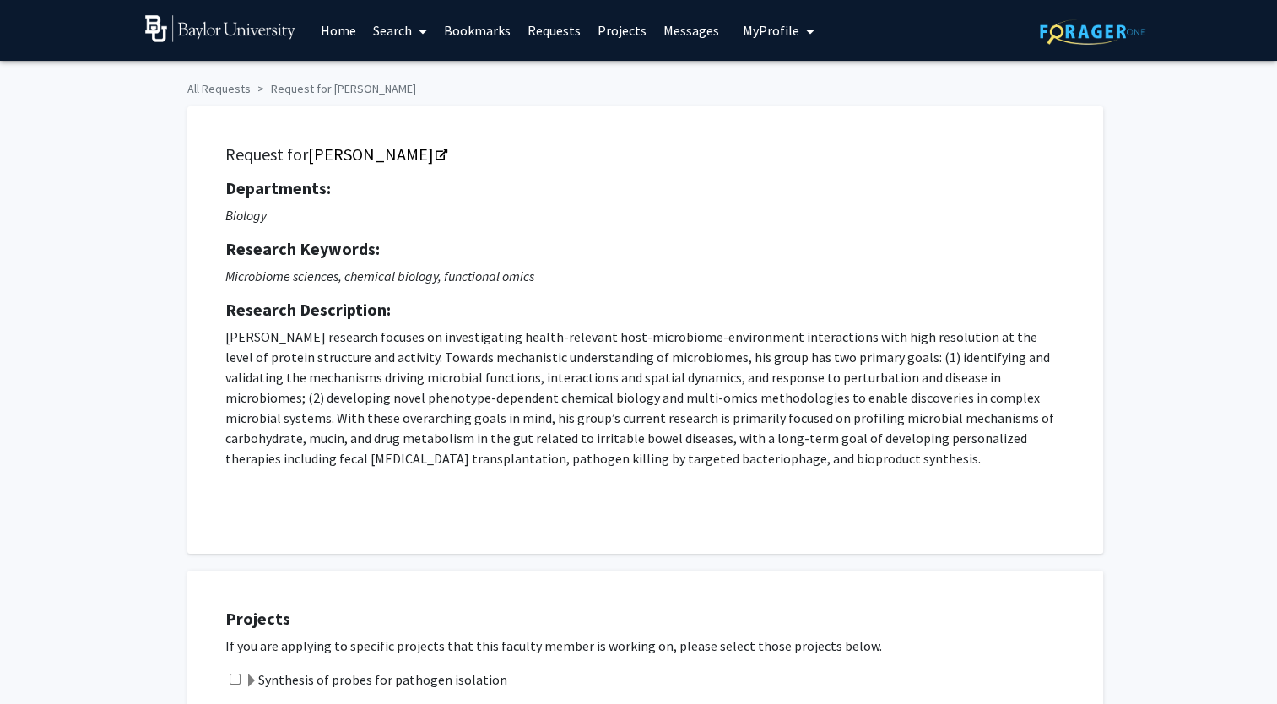
click at [774, 35] on span "My Profile" at bounding box center [771, 30] width 57 height 17
click at [801, 83] on span "[PERSON_NAME]" at bounding box center [848, 78] width 102 height 19
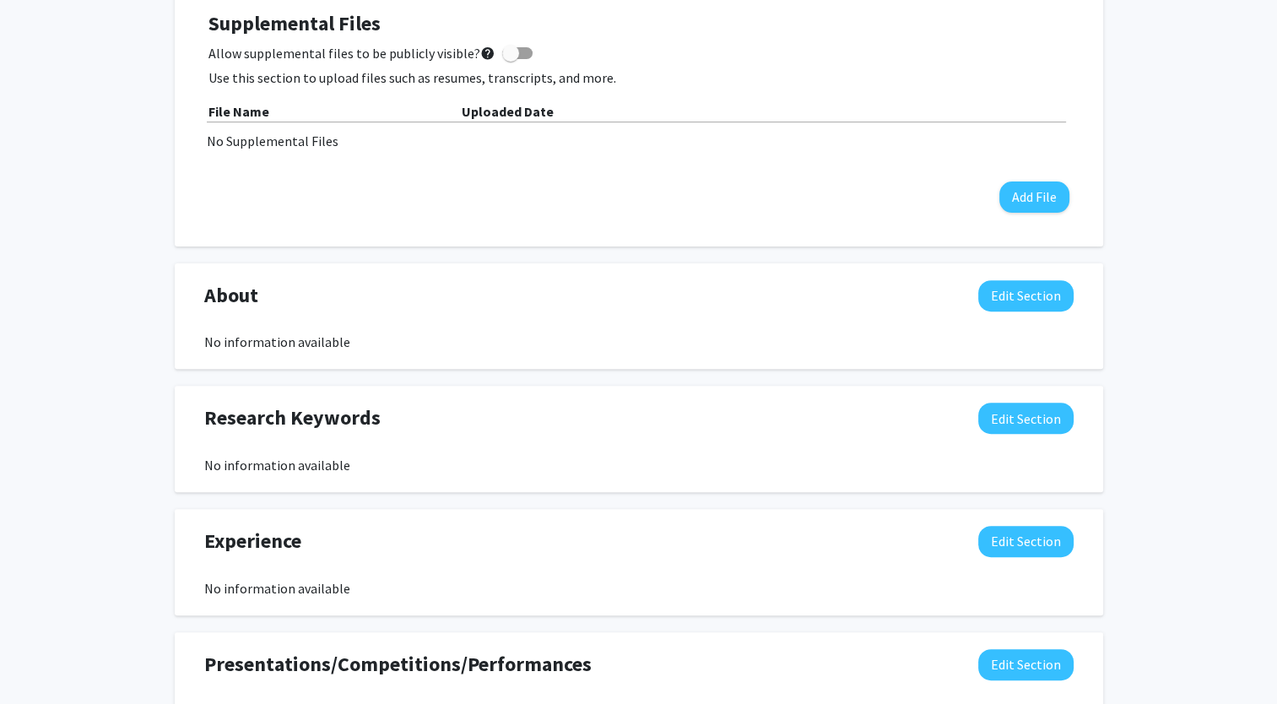
scroll to position [592, 0]
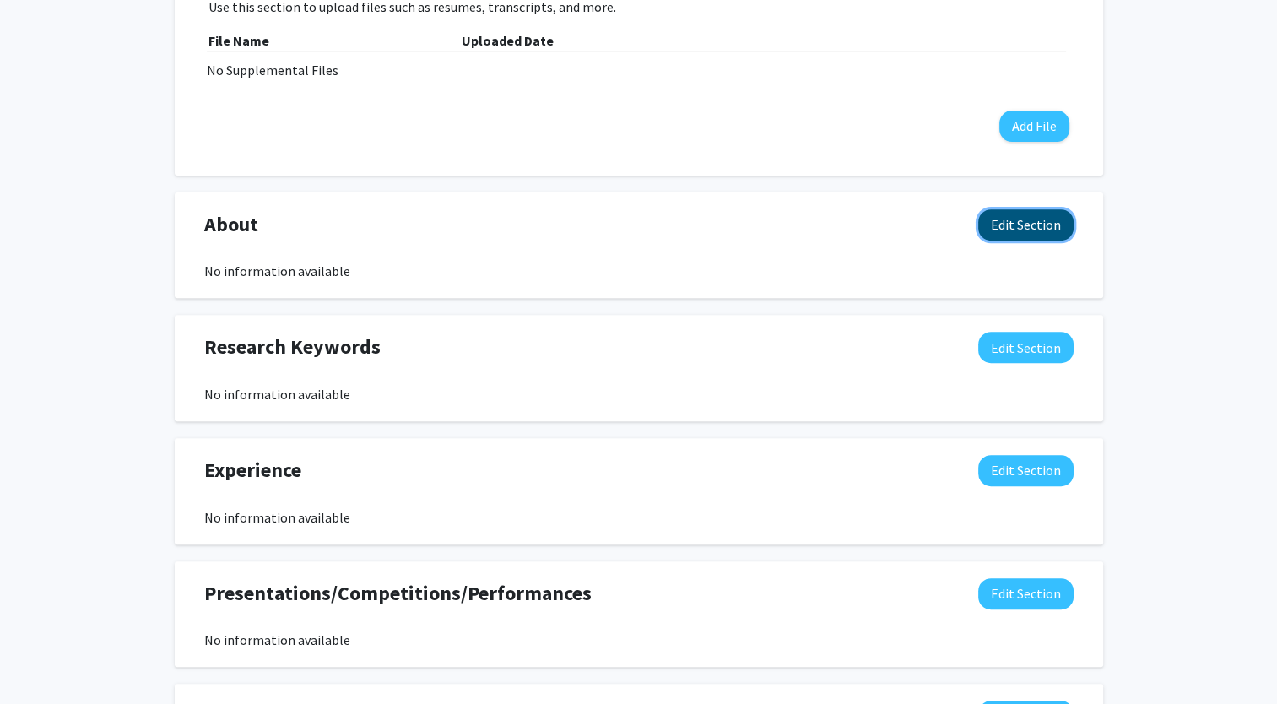
click at [1040, 229] on button "Edit Section" at bounding box center [1025, 224] width 95 height 31
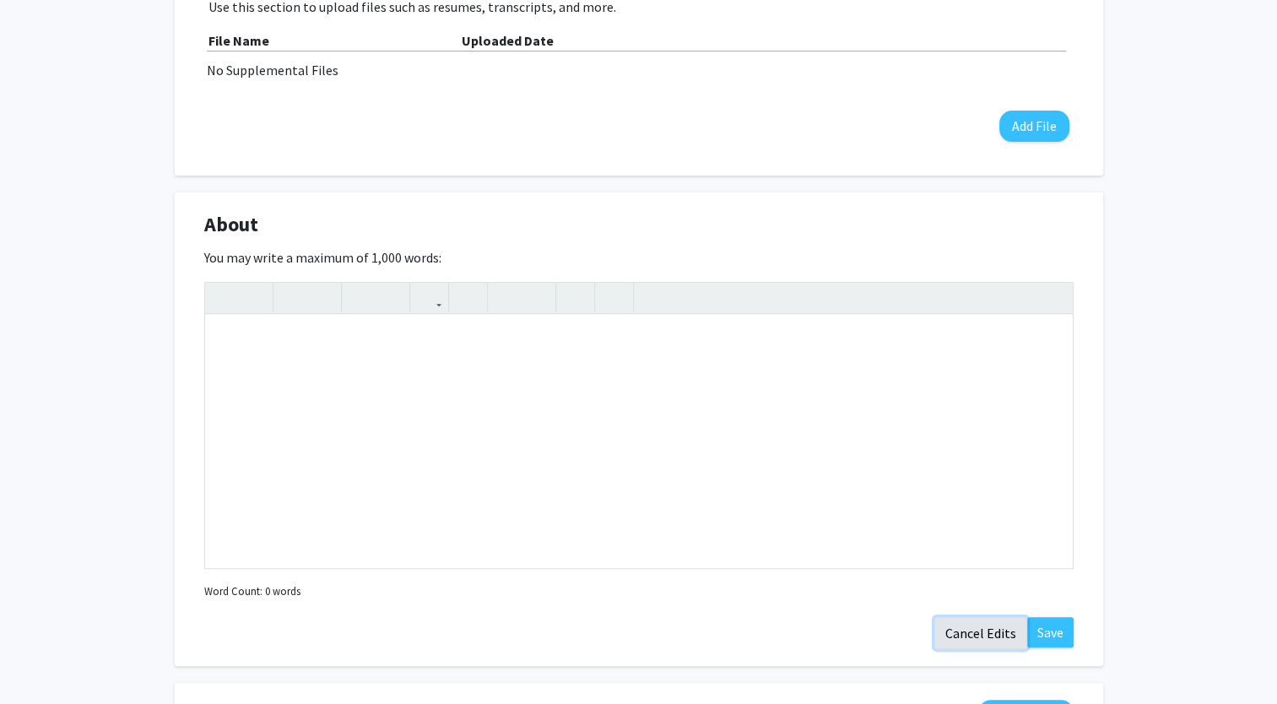
click at [958, 633] on button "Cancel Edits" at bounding box center [980, 633] width 93 height 32
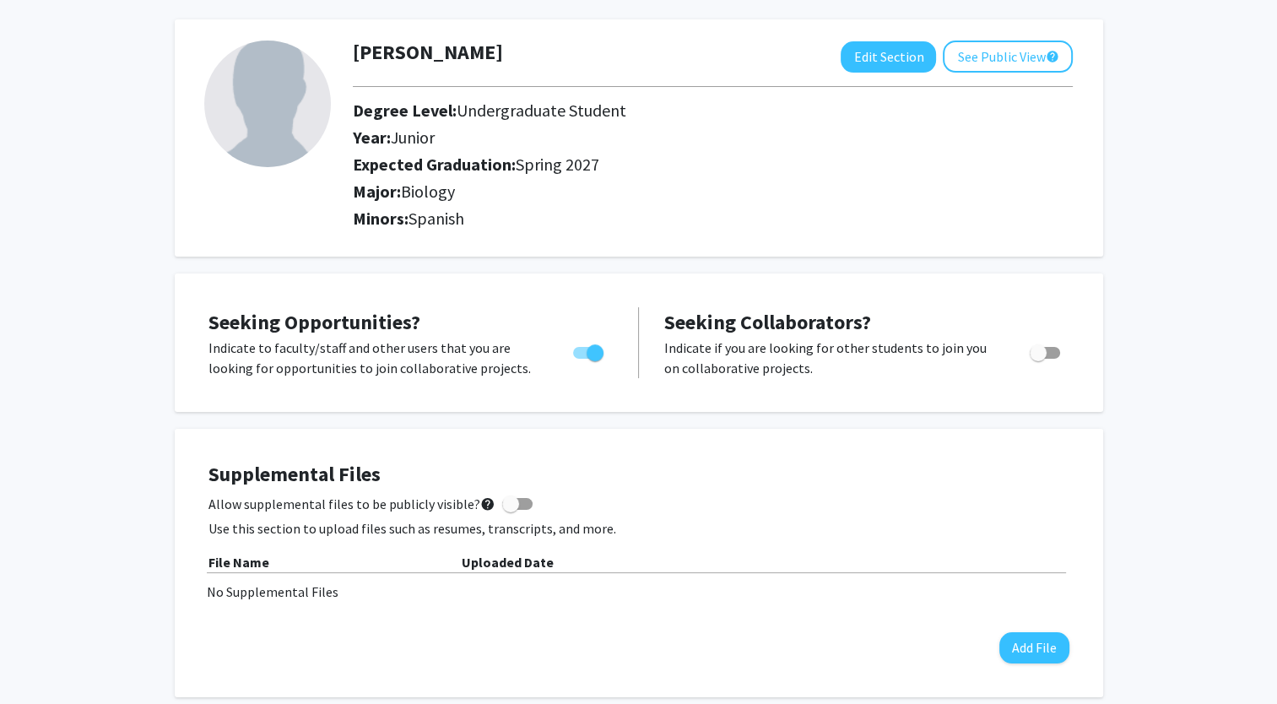
scroll to position [0, 0]
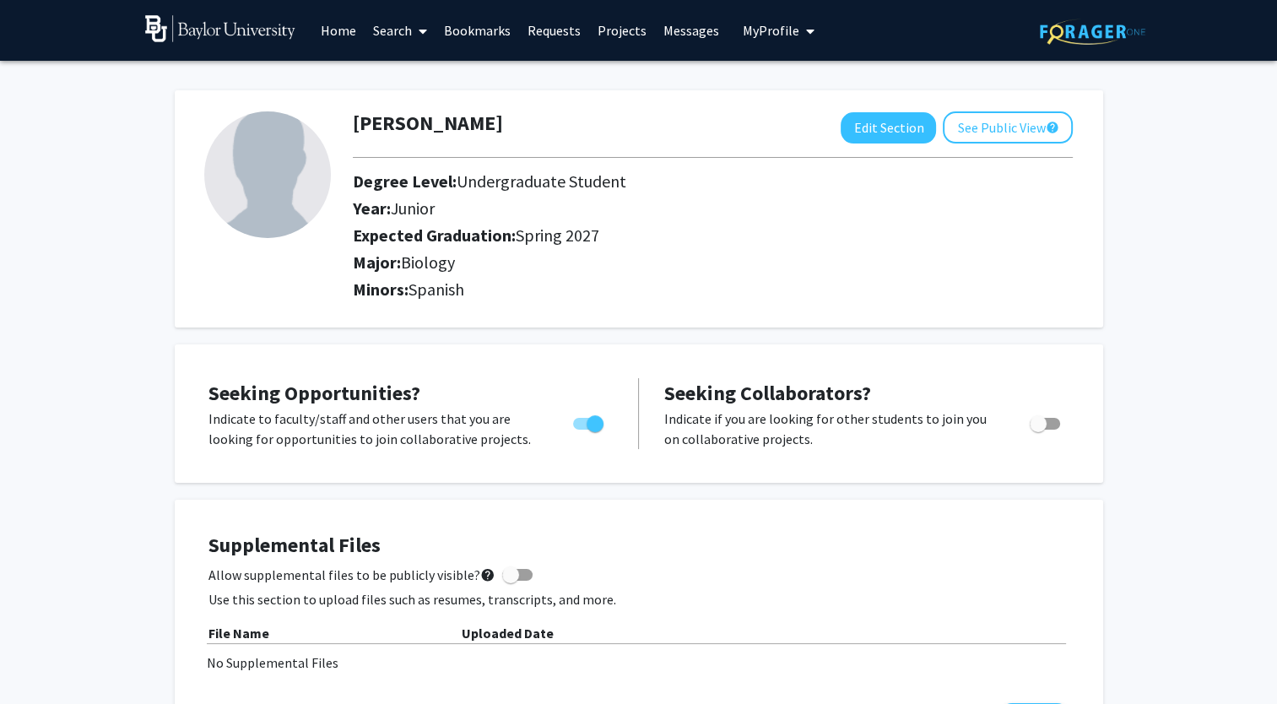
click at [422, 32] on icon at bounding box center [423, 31] width 8 height 14
click at [419, 69] on span "Faculty/Staff" at bounding box center [427, 78] width 124 height 34
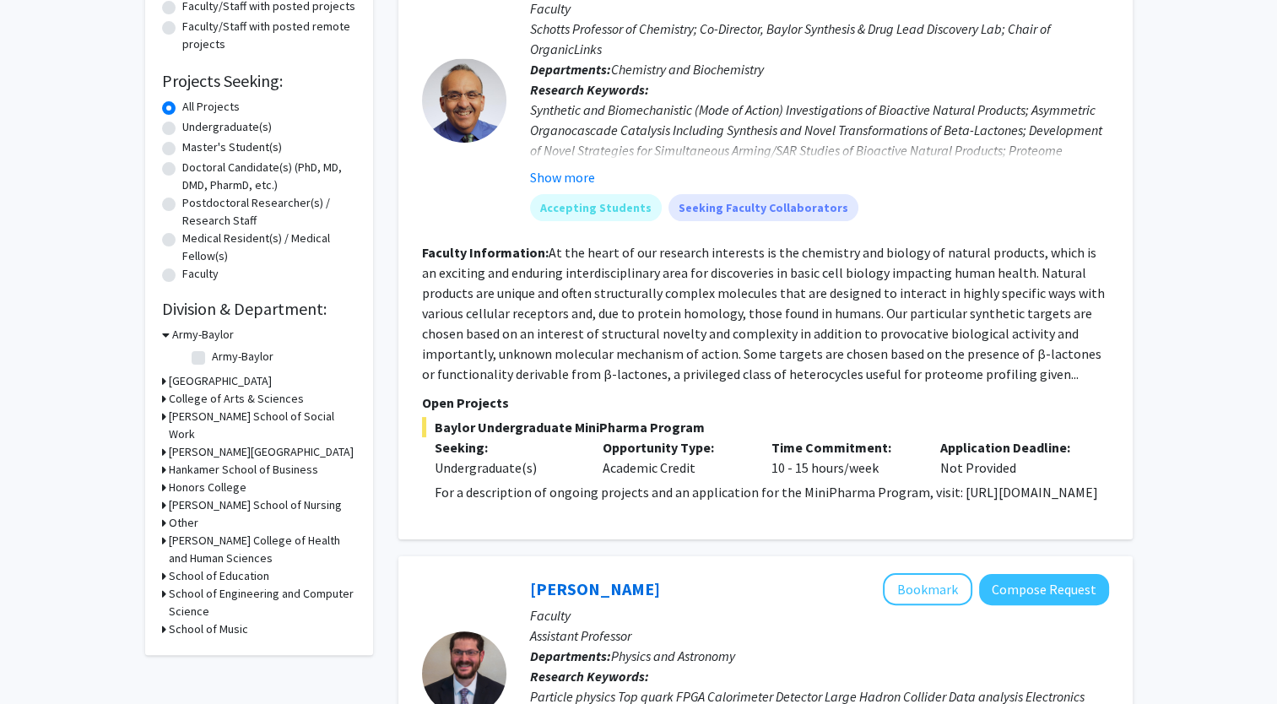
scroll to position [249, 0]
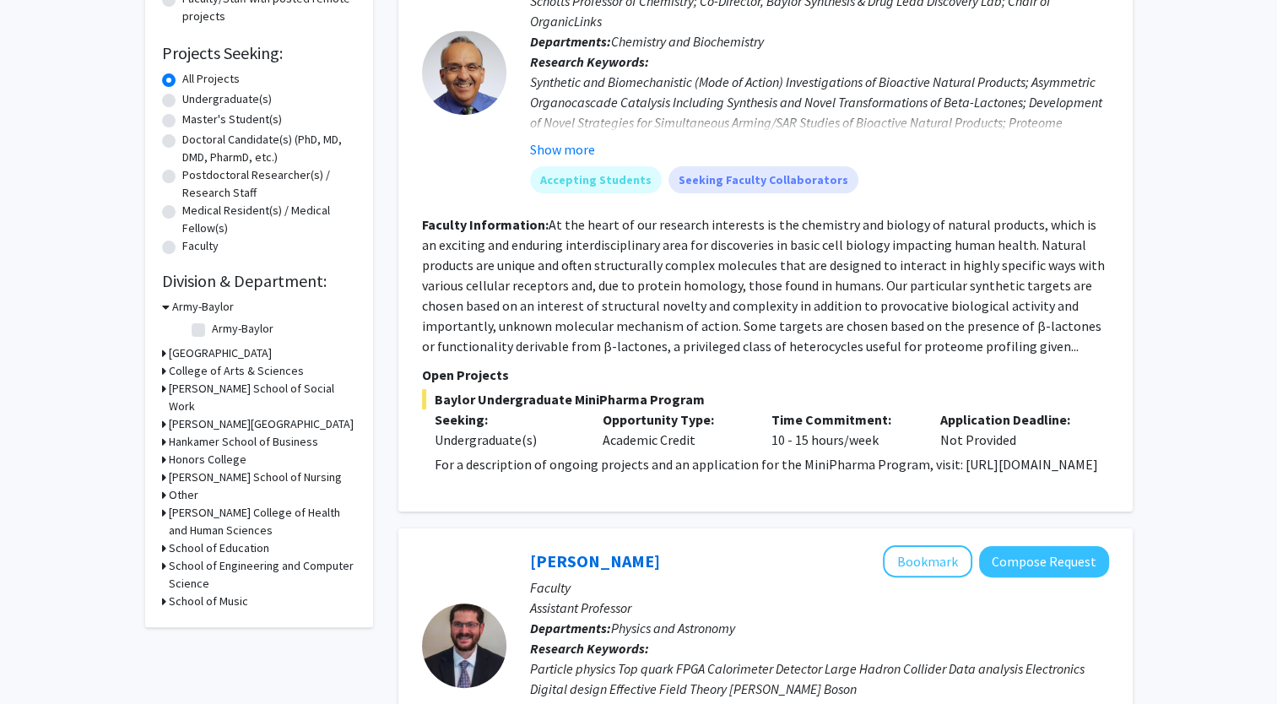
click at [261, 367] on h3 "College of Arts & Sciences" at bounding box center [236, 371] width 135 height 18
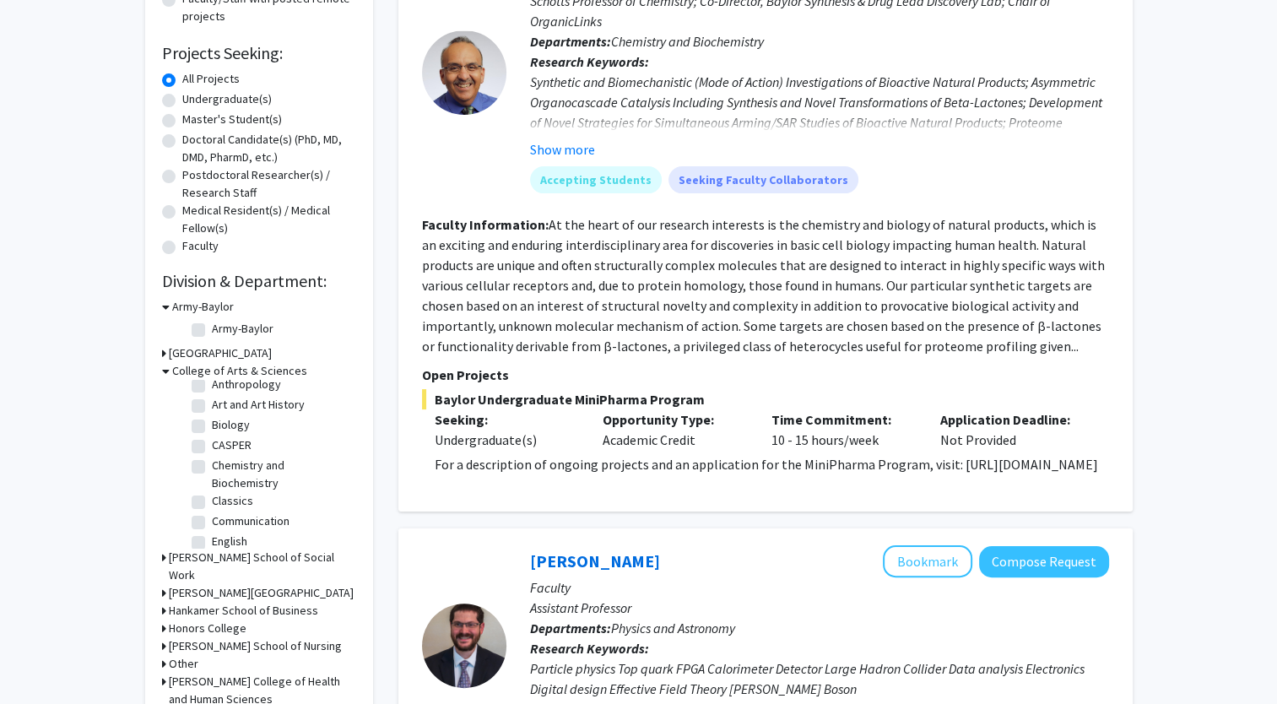
scroll to position [30, 0]
click at [228, 424] on label "Biology" at bounding box center [231, 424] width 38 height 18
click at [223, 424] on input "Biology" at bounding box center [217, 420] width 11 height 11
checkbox input "true"
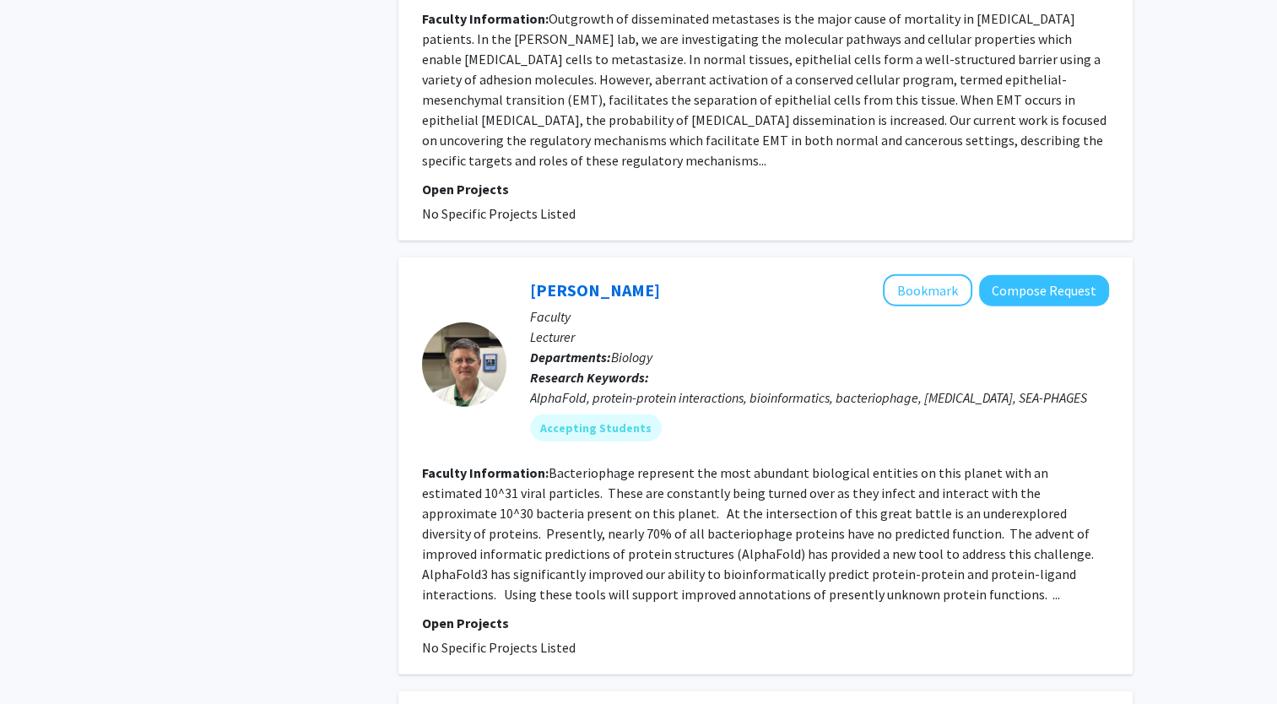
scroll to position [4199, 0]
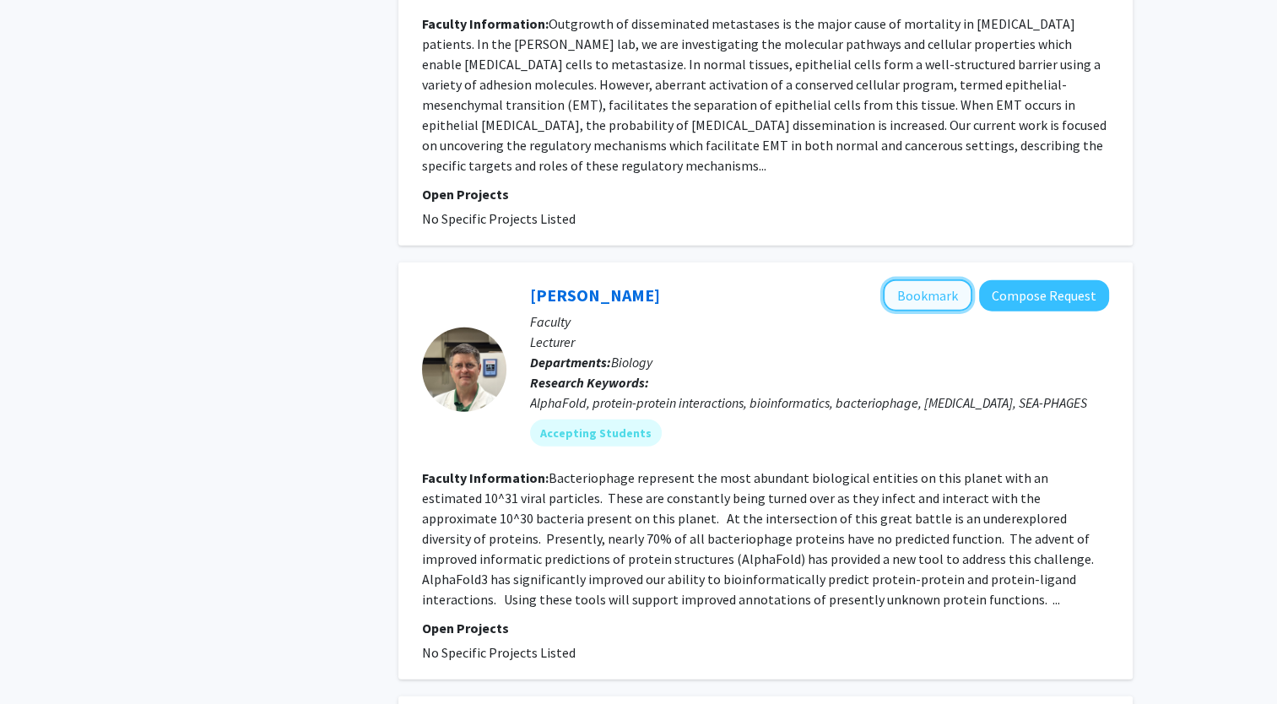
click at [912, 279] on button "Bookmark" at bounding box center [927, 295] width 89 height 32
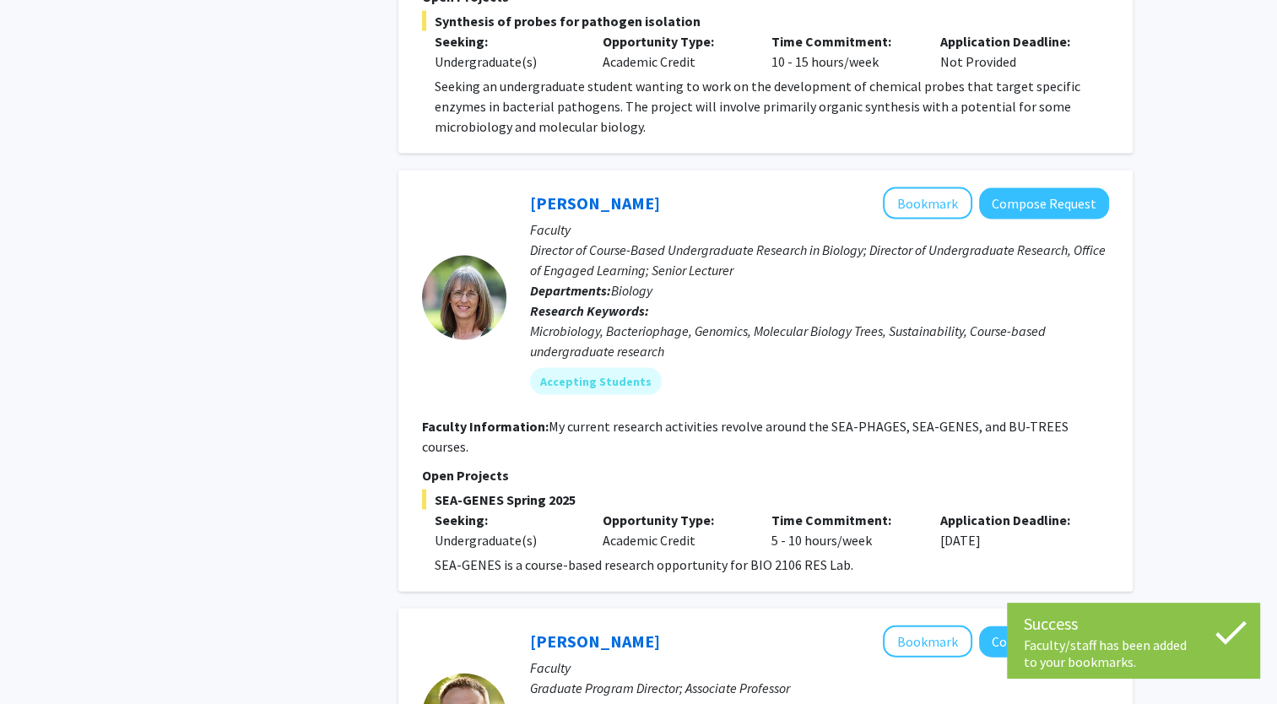
scroll to position [3395, 0]
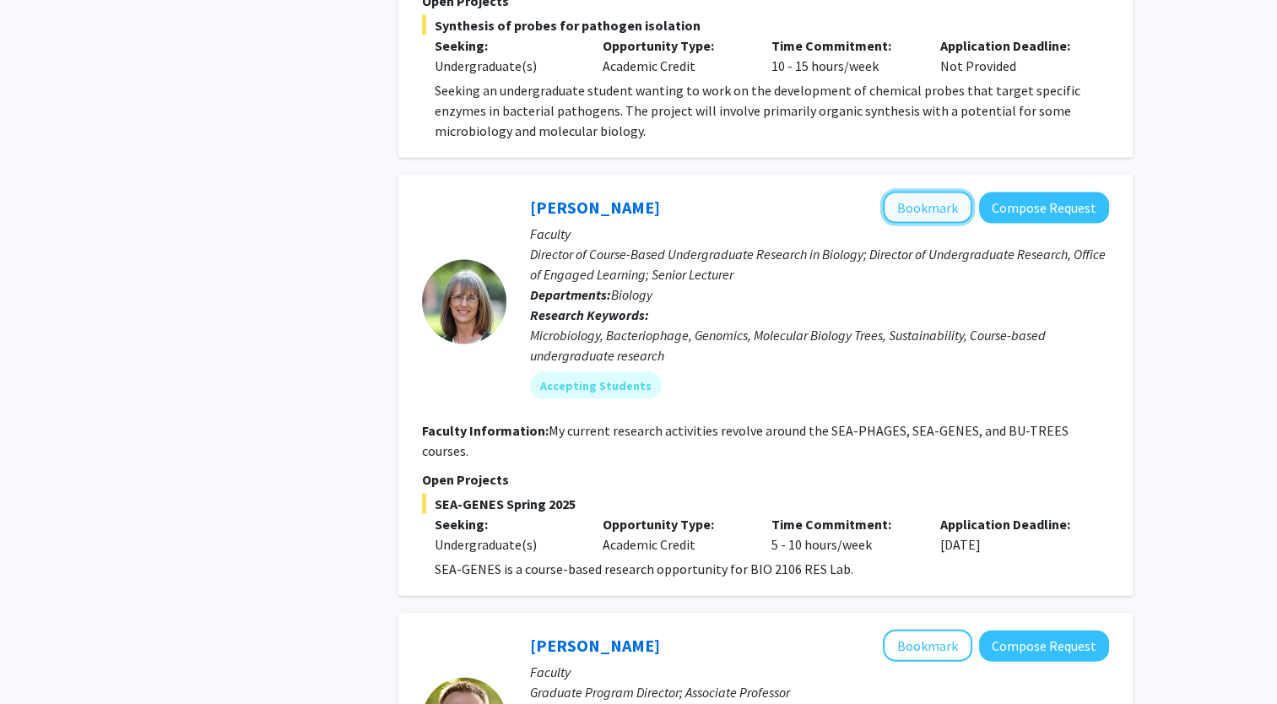
click at [936, 192] on button "Bookmark" at bounding box center [927, 208] width 89 height 32
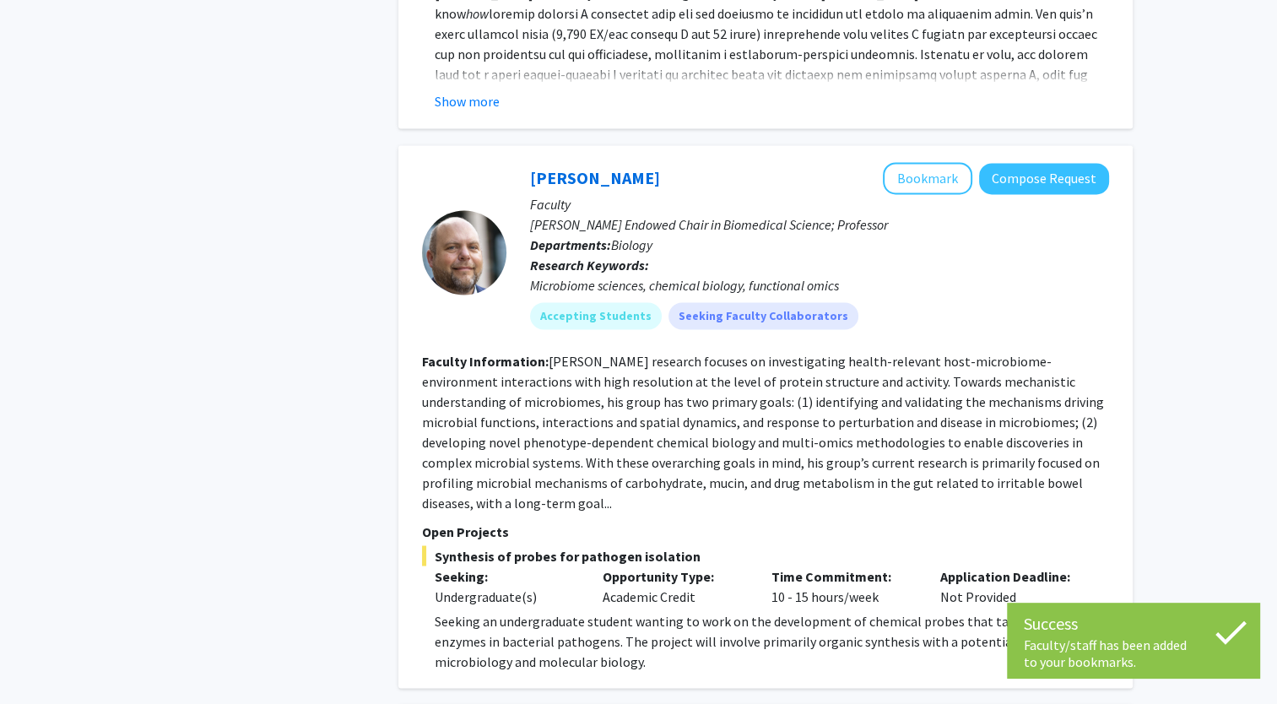
scroll to position [2864, 0]
click at [911, 163] on button "Bookmark" at bounding box center [927, 179] width 89 height 32
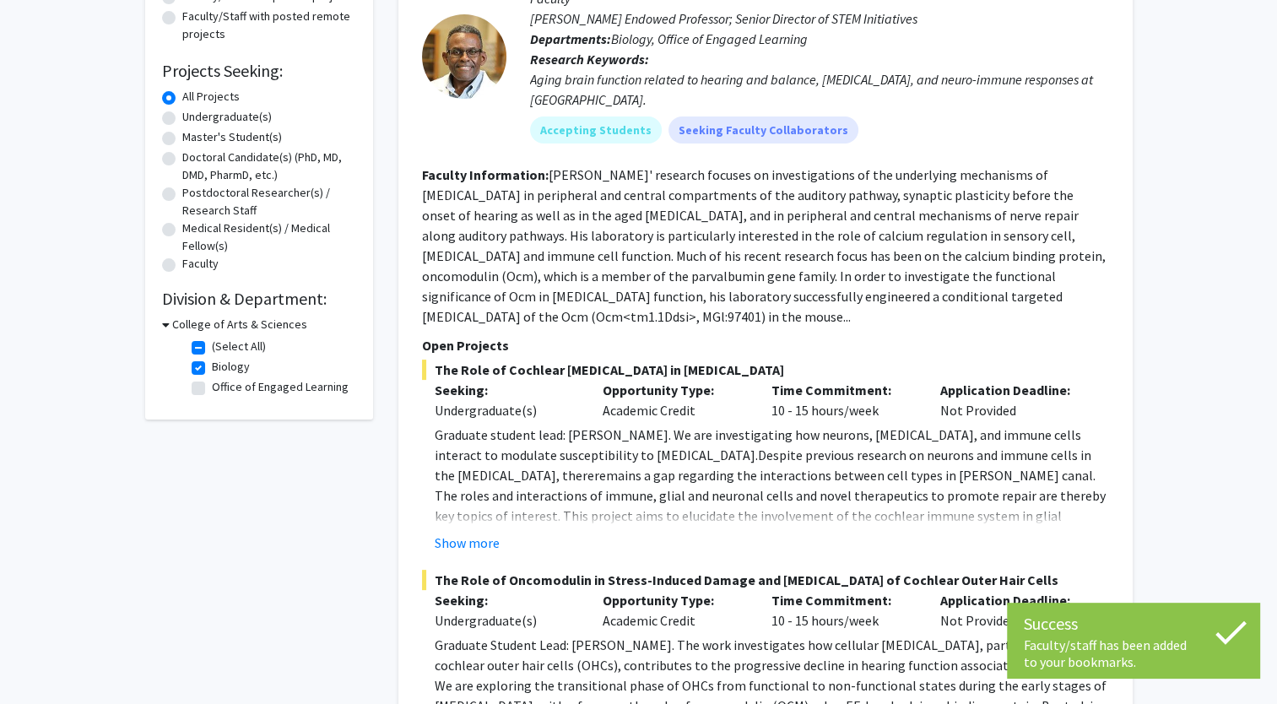
scroll to position [0, 0]
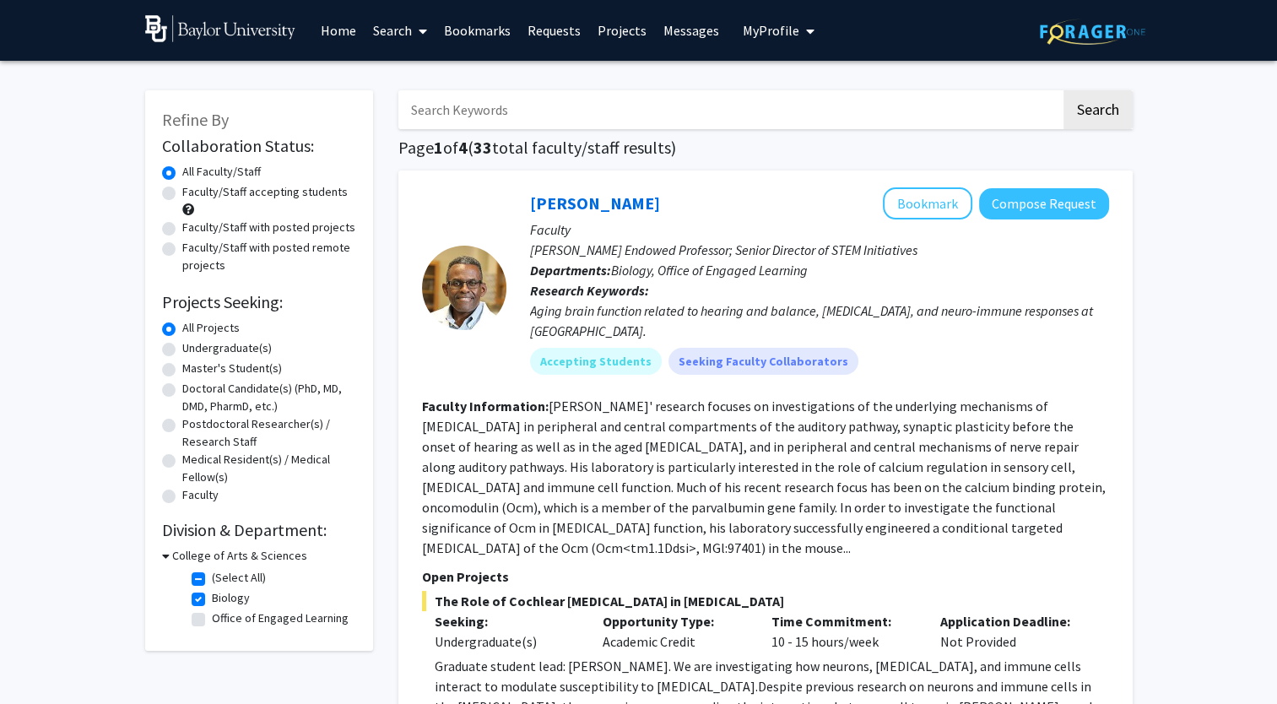
click at [279, 197] on label "Faculty/Staff accepting students" at bounding box center [264, 192] width 165 height 18
click at [193, 194] on input "Faculty/Staff accepting students" at bounding box center [187, 188] width 11 height 11
radio input "true"
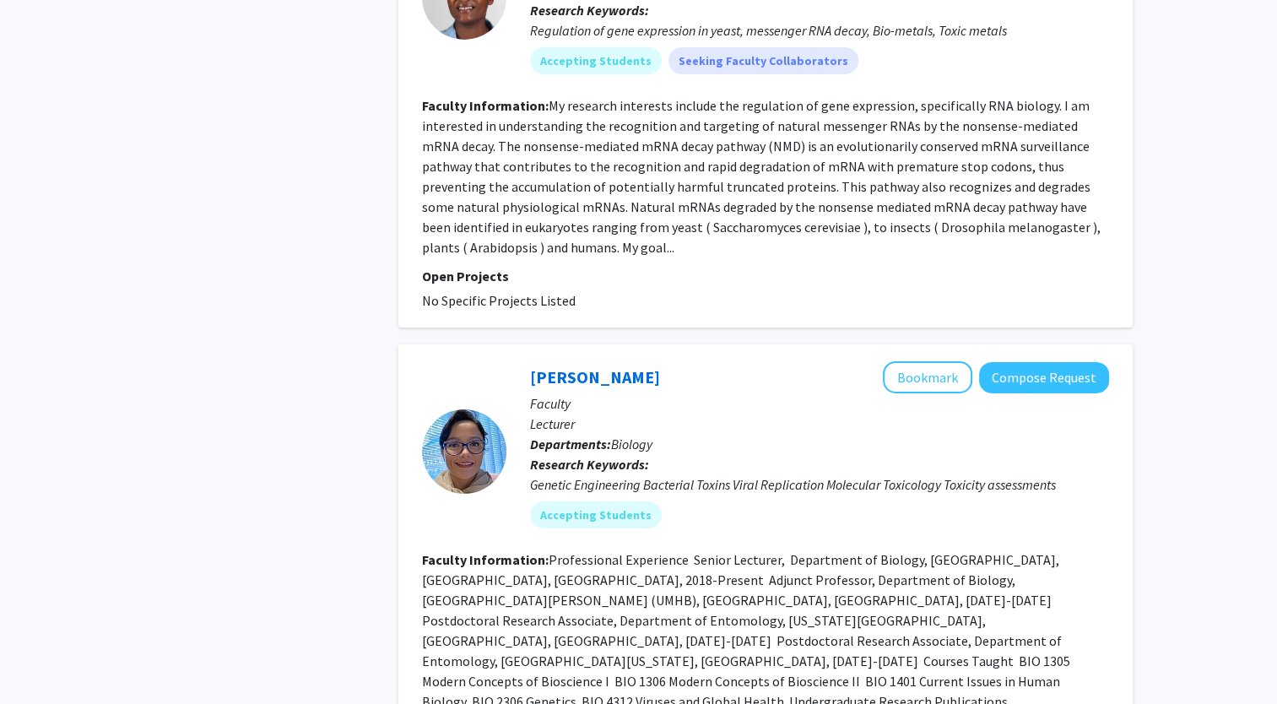
scroll to position [5947, 0]
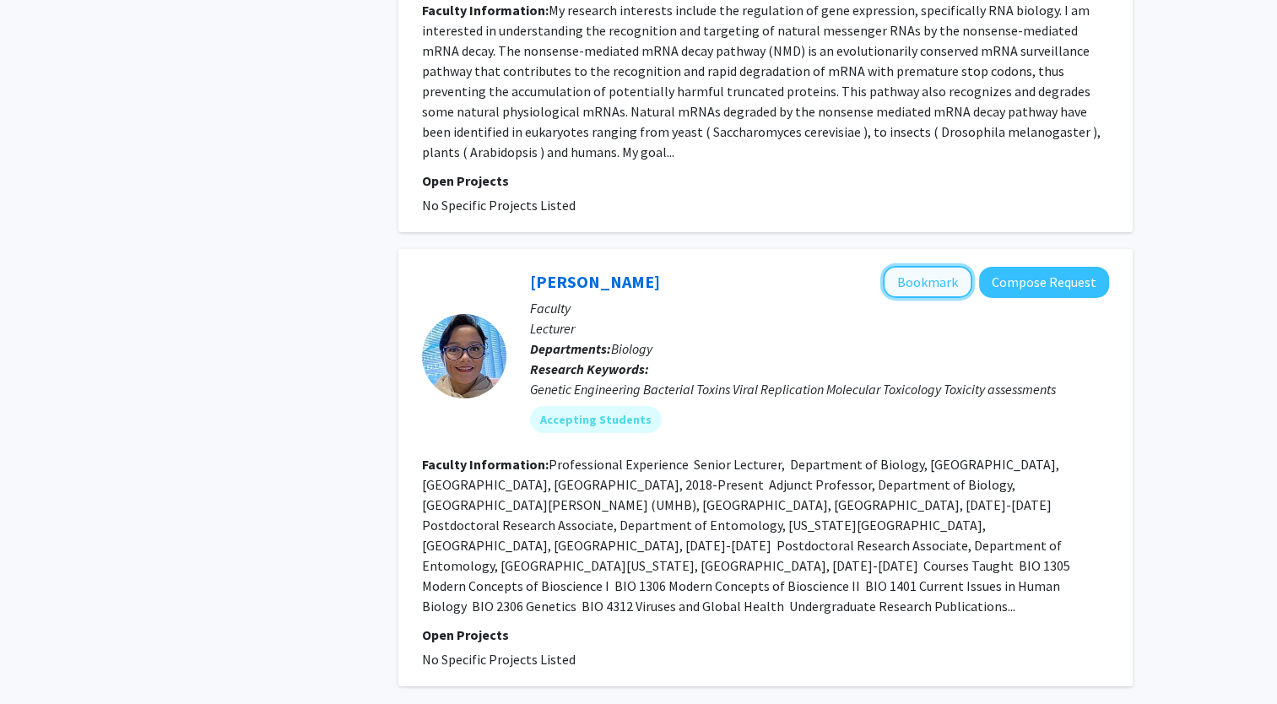
click at [944, 266] on button "Bookmark" at bounding box center [927, 282] width 89 height 32
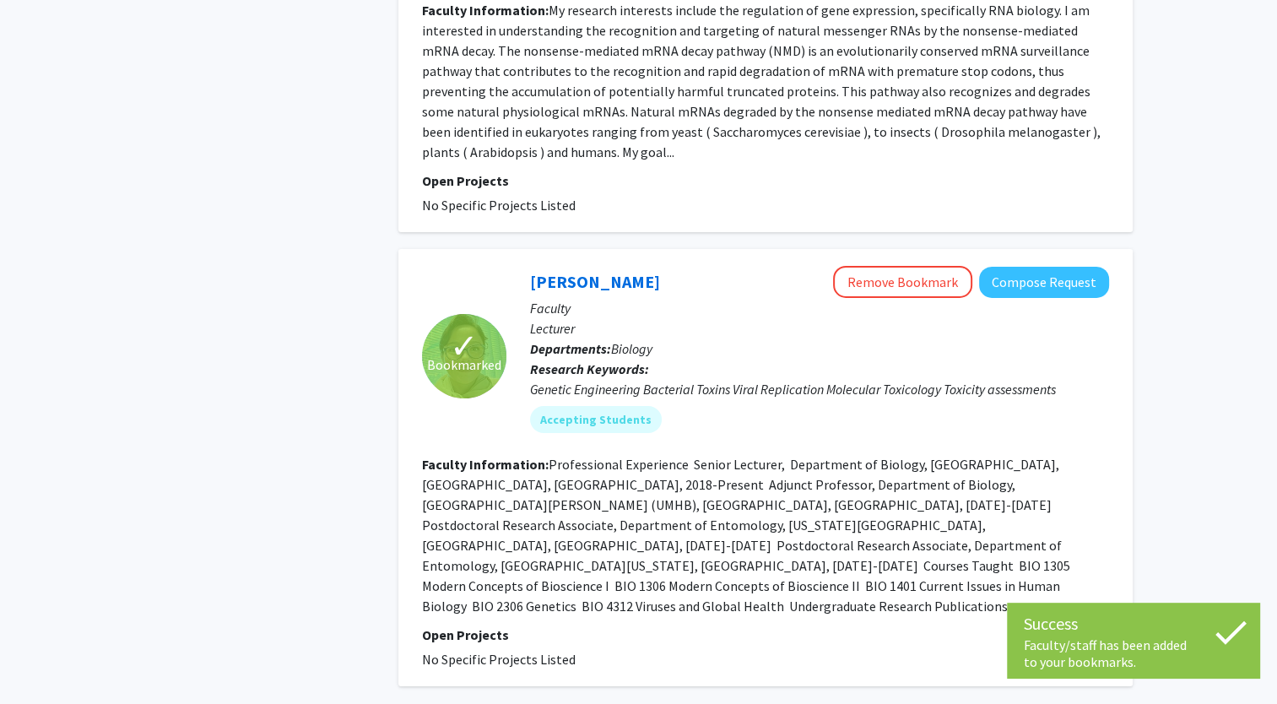
click at [506, 651] on span "No Specific Projects Listed" at bounding box center [499, 659] width 154 height 17
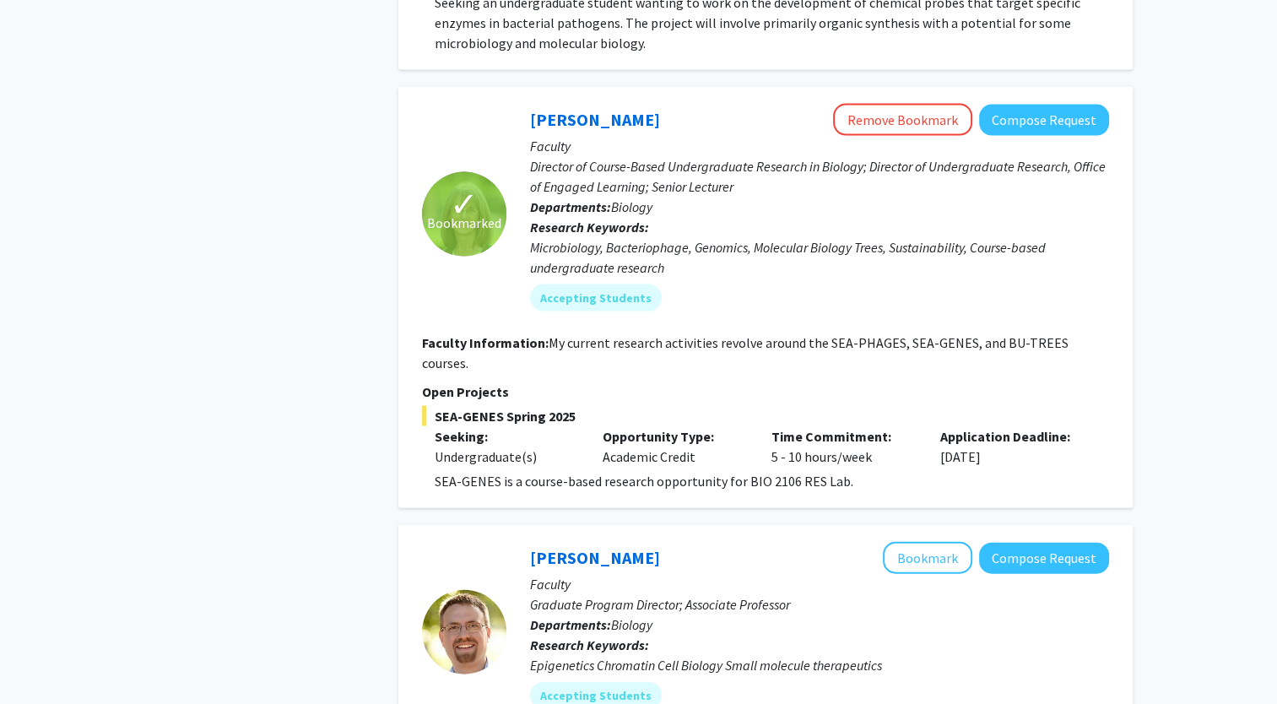
scroll to position [3480, 0]
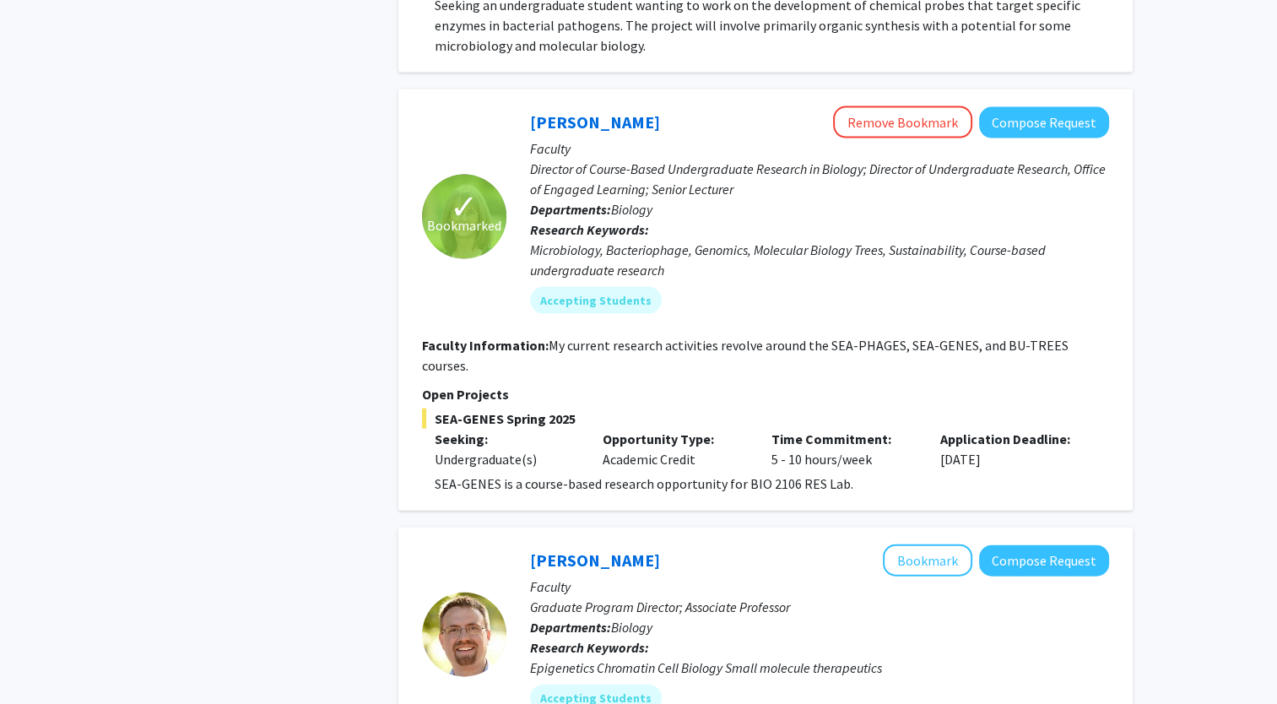
click at [792, 408] on span "SEA-GENES Spring 2025" at bounding box center [765, 418] width 687 height 20
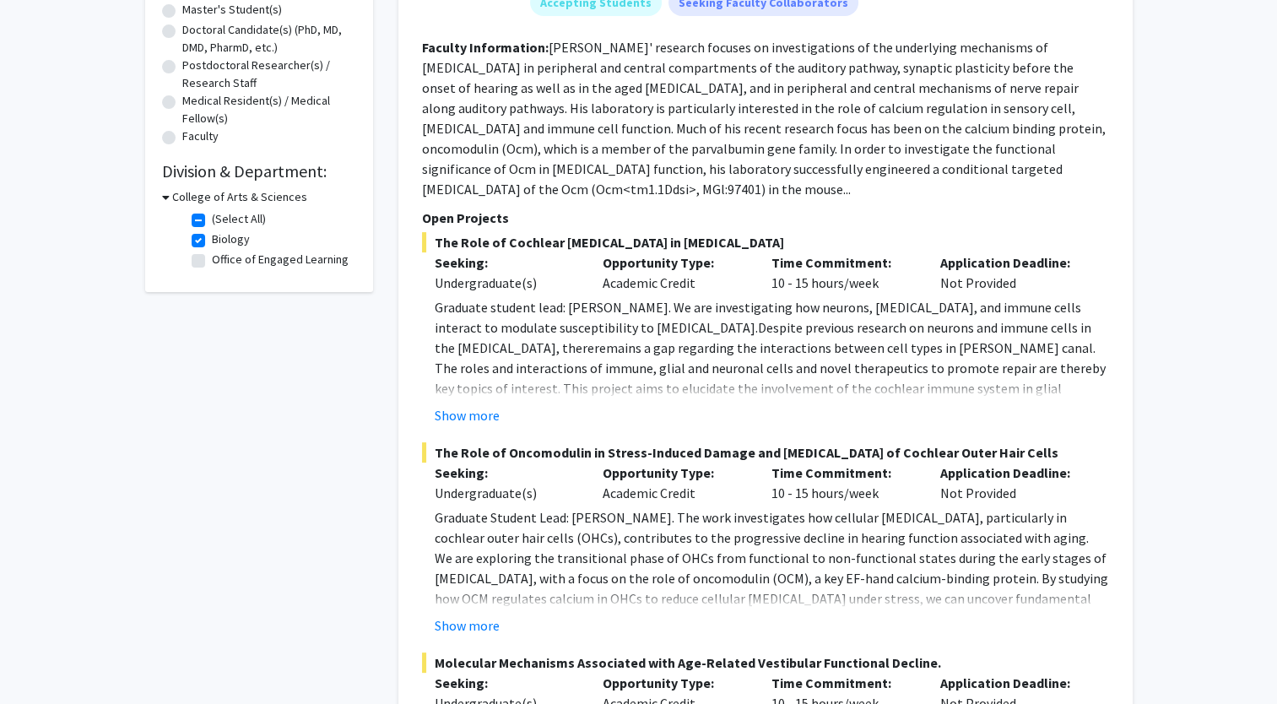
scroll to position [359, 0]
click at [485, 404] on button "Show more" at bounding box center [467, 414] width 65 height 20
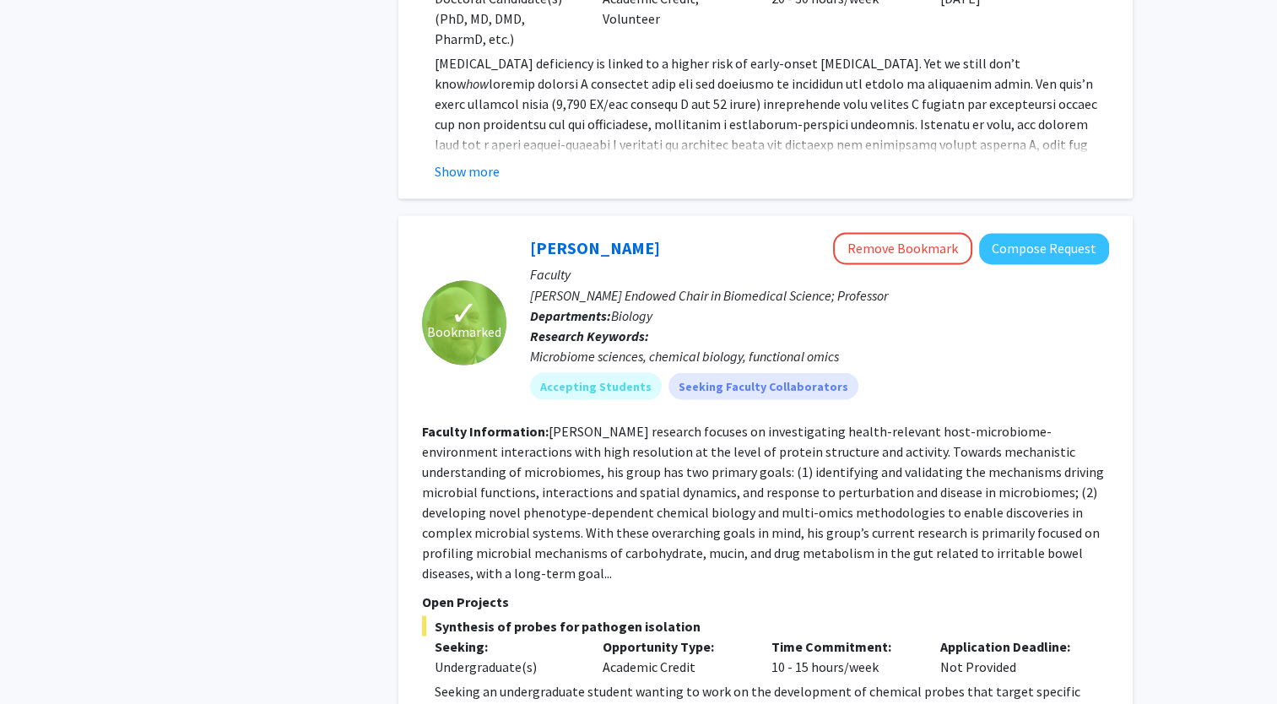
scroll to position [2894, 0]
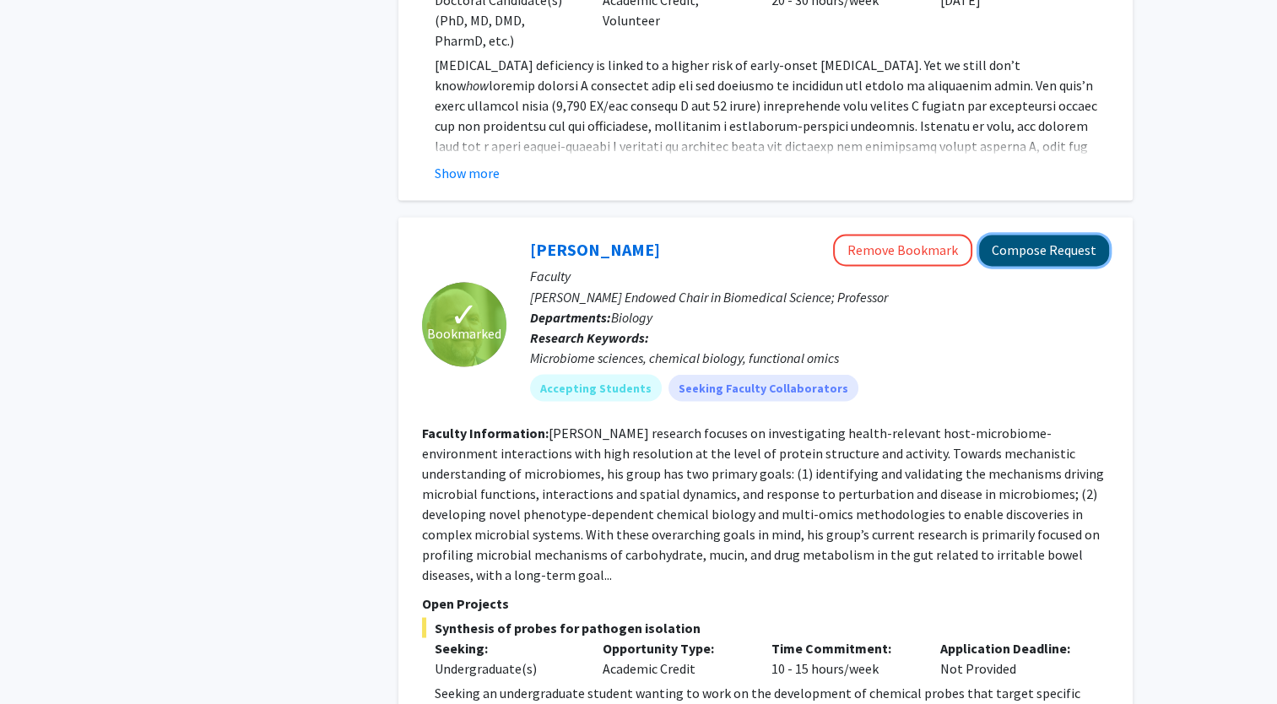
click at [1056, 235] on button "Compose Request" at bounding box center [1044, 250] width 130 height 31
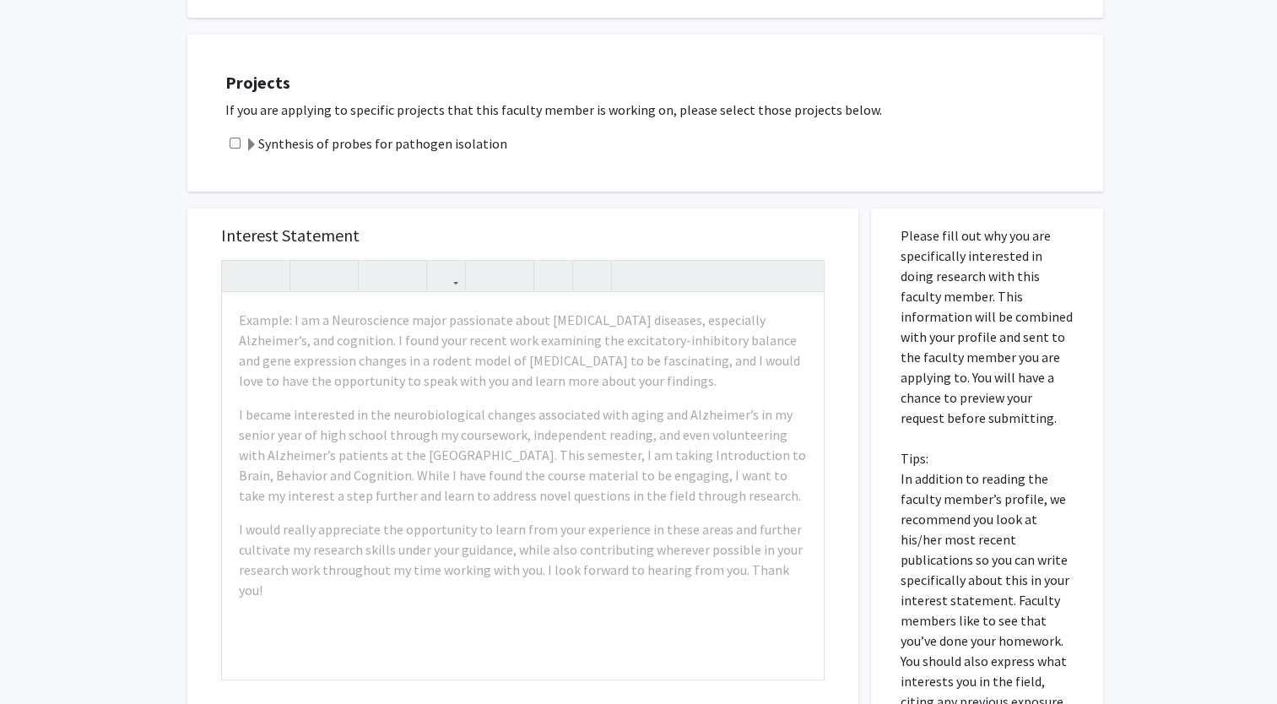
scroll to position [570, 0]
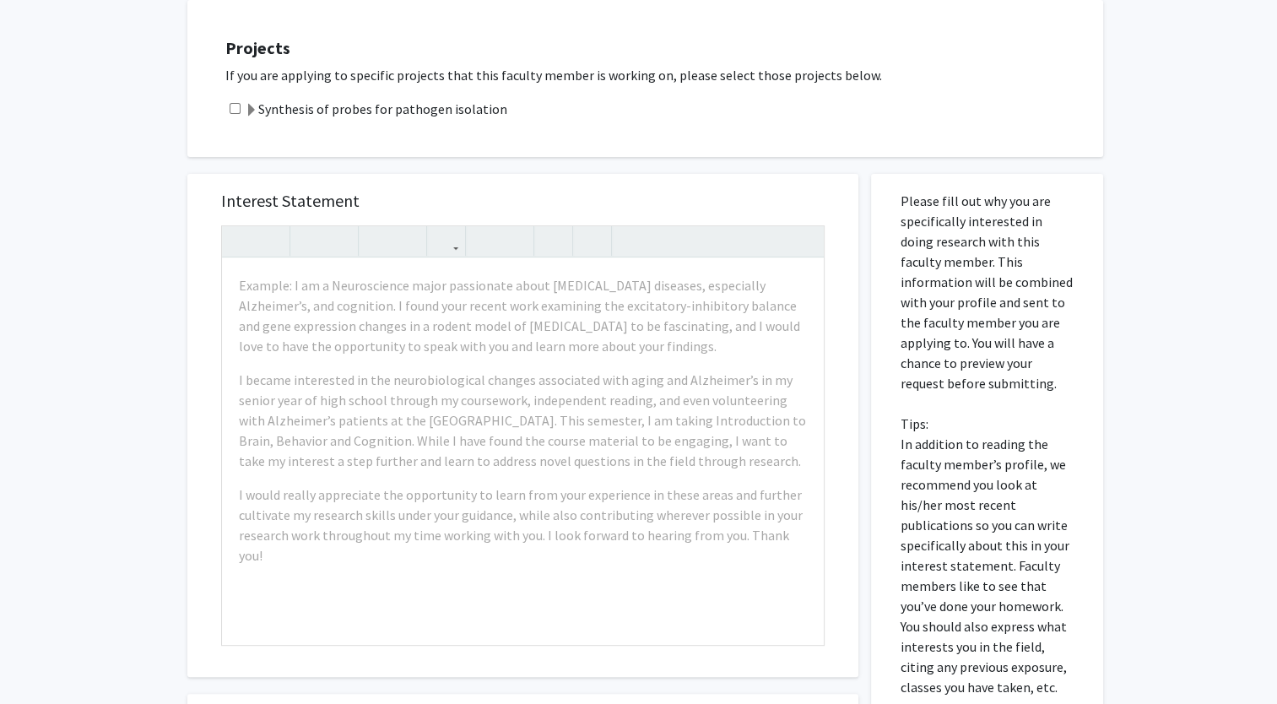
click at [316, 111] on label "Synthesis of probes for pathogen isolation" at bounding box center [376, 109] width 262 height 20
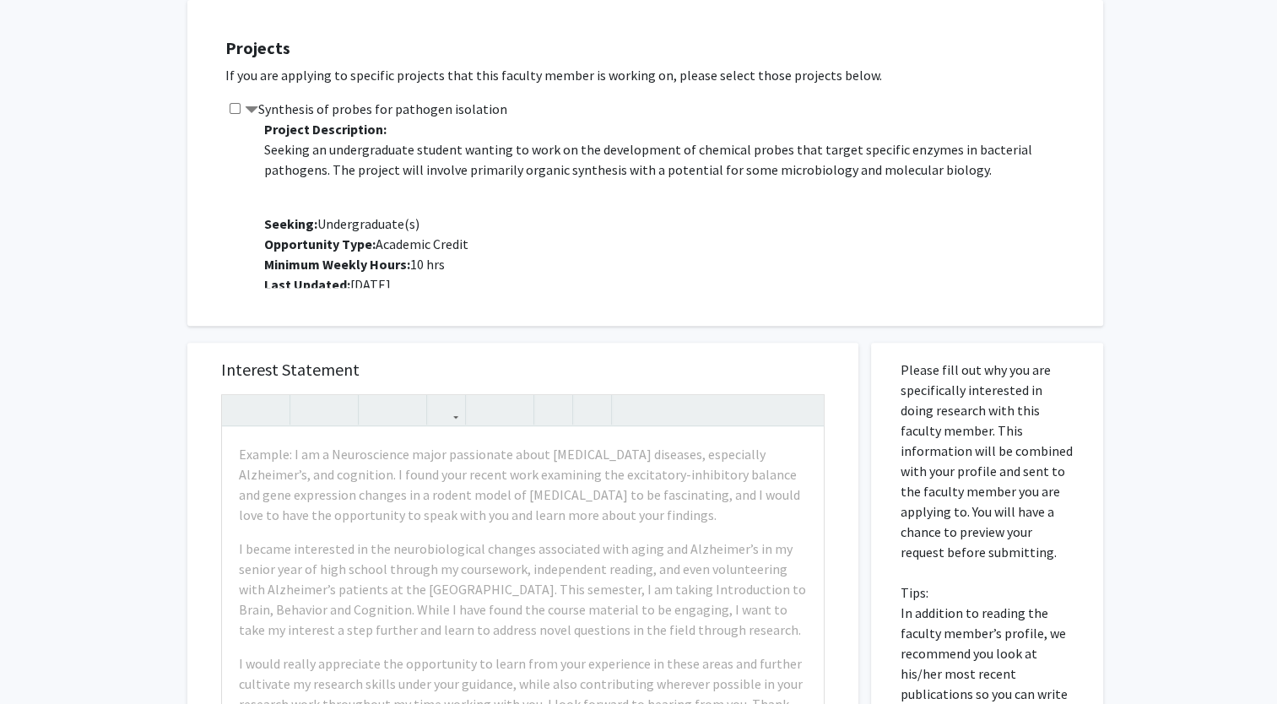
click at [235, 112] on input "checkbox" at bounding box center [235, 108] width 11 height 11
checkbox input "true"
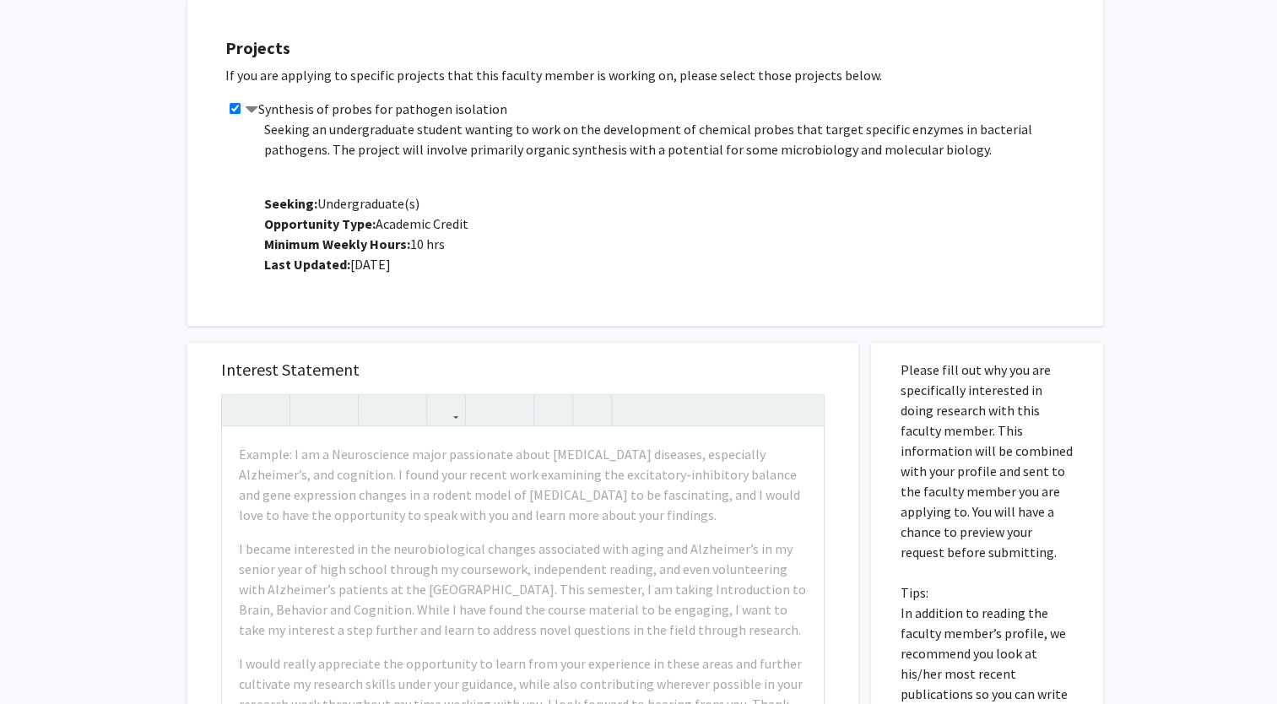
scroll to position [746, 0]
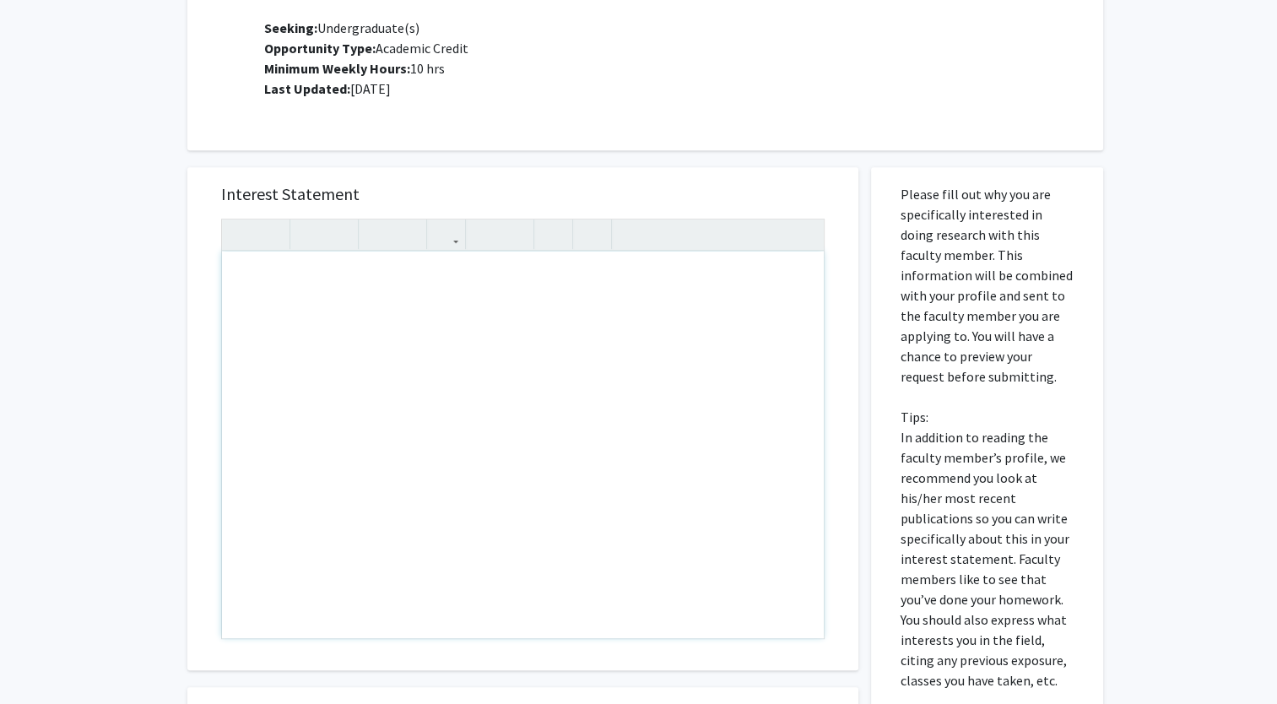
click at [562, 154] on div "Interest Statement Insert link Remove link Supplemental Files File Name Uploade…" at bounding box center [523, 531] width 696 height 763
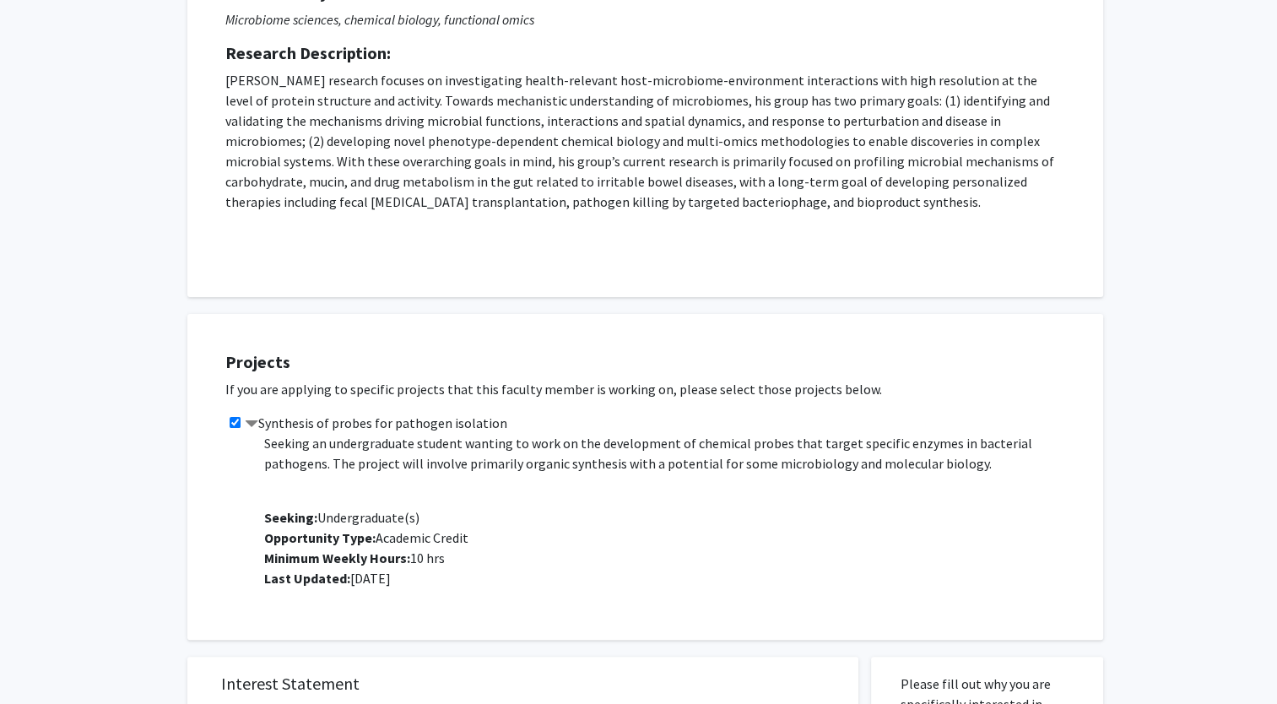
scroll to position [0, 0]
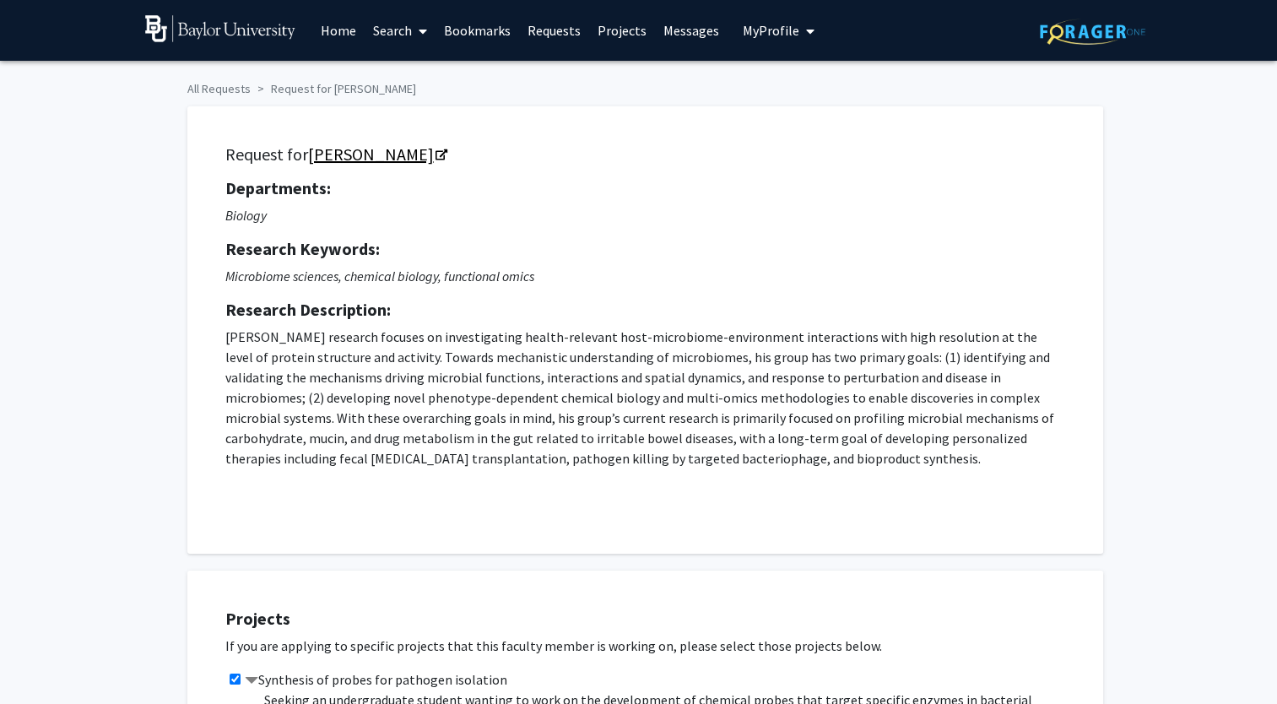
click at [388, 155] on link "[PERSON_NAME]" at bounding box center [377, 153] width 138 height 21
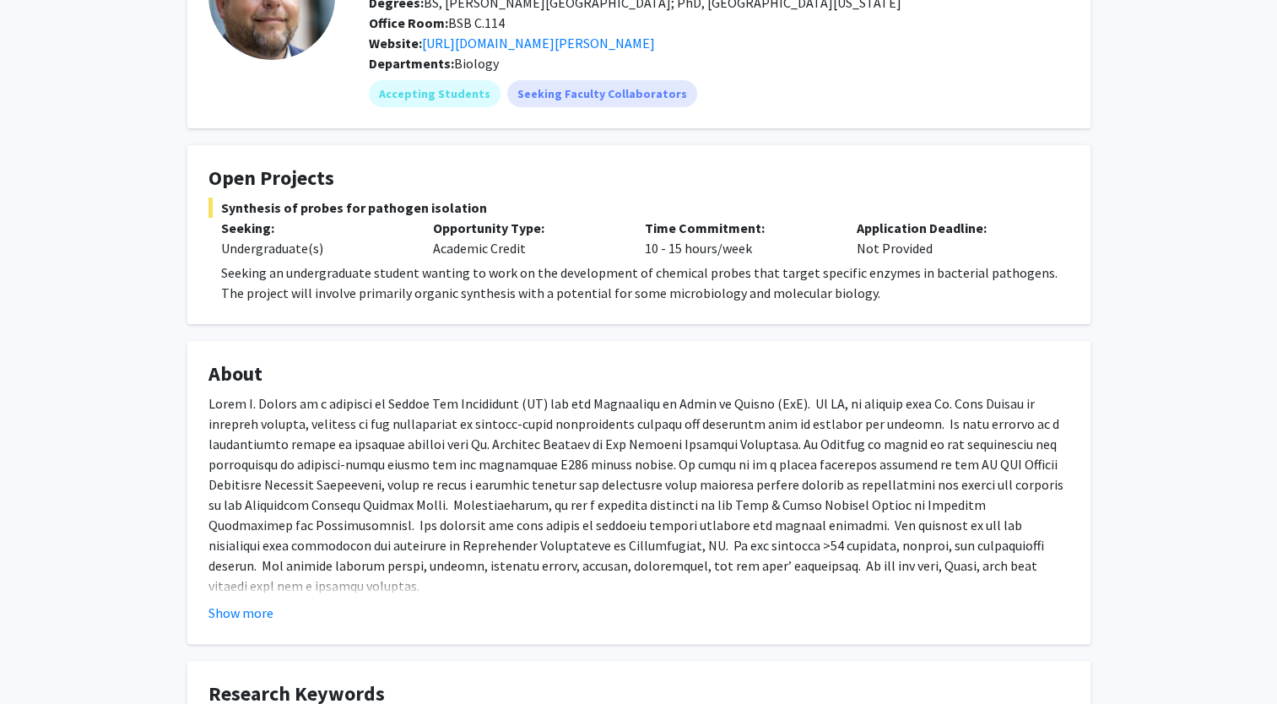
scroll to position [164, 0]
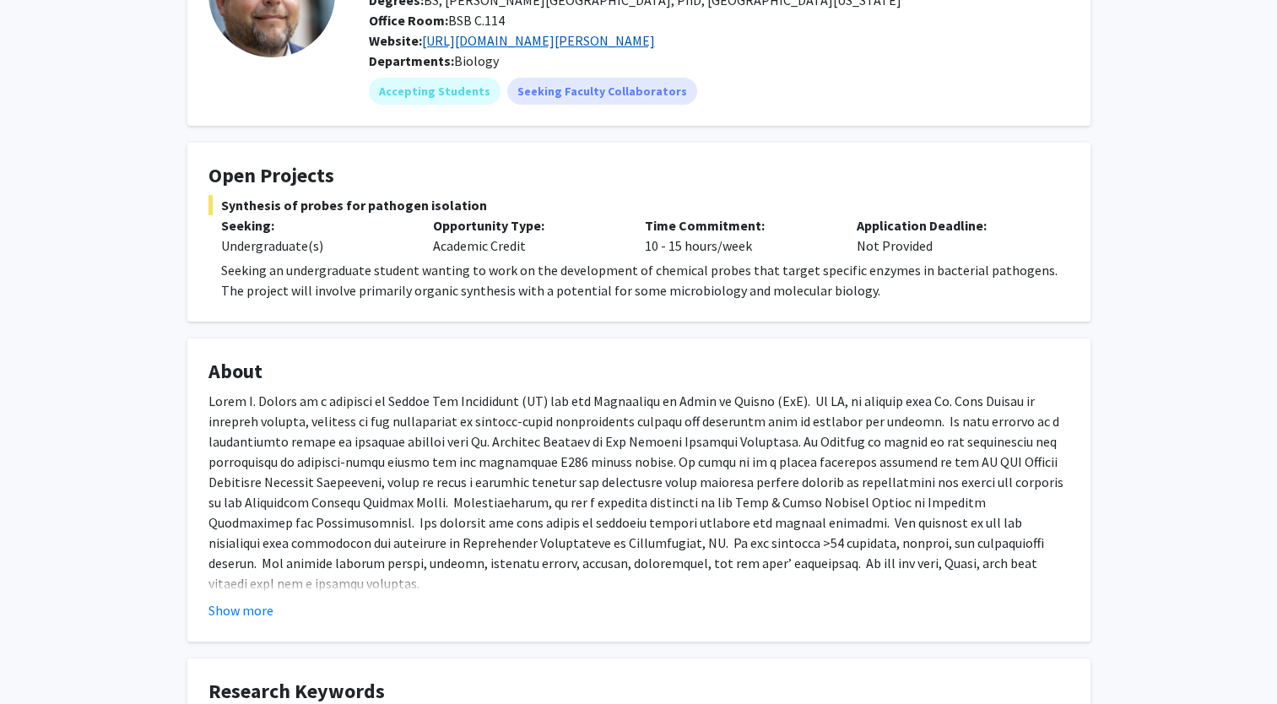
click at [571, 35] on link "https://sites.baylor.edu/wright-lab/" at bounding box center [538, 40] width 233 height 17
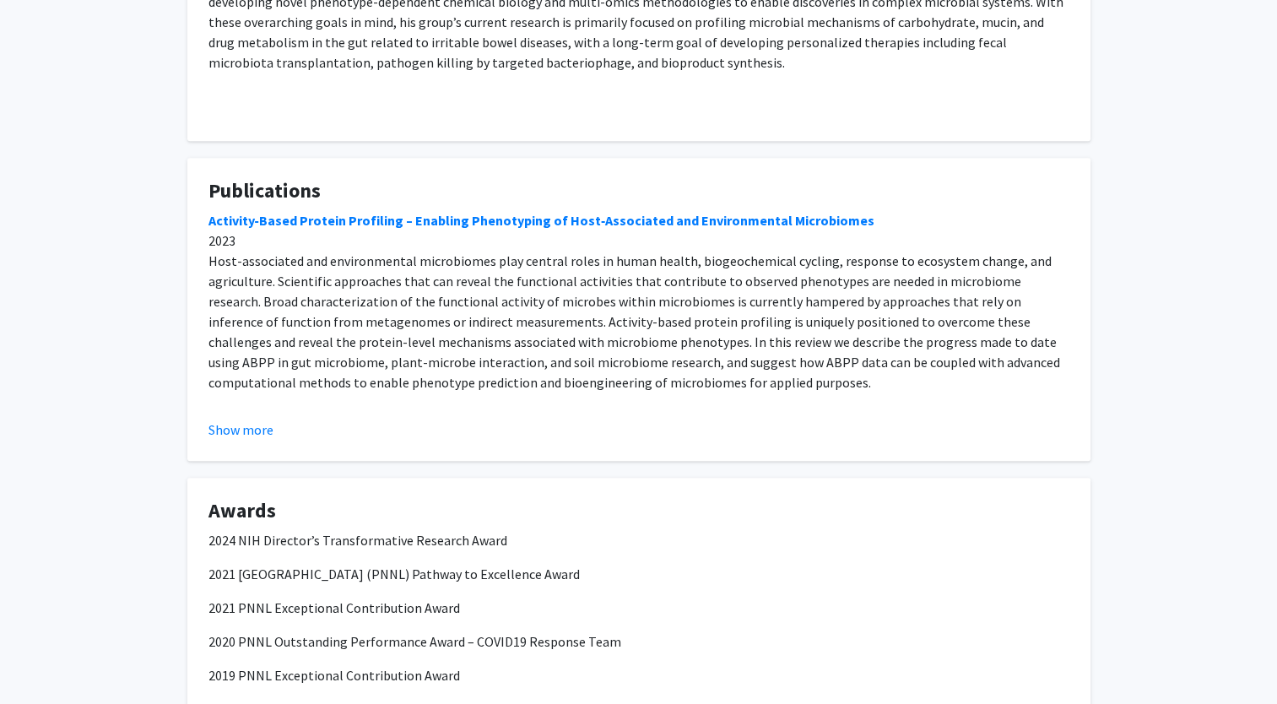
scroll to position [1052, 0]
click at [244, 430] on button "Show more" at bounding box center [240, 430] width 65 height 20
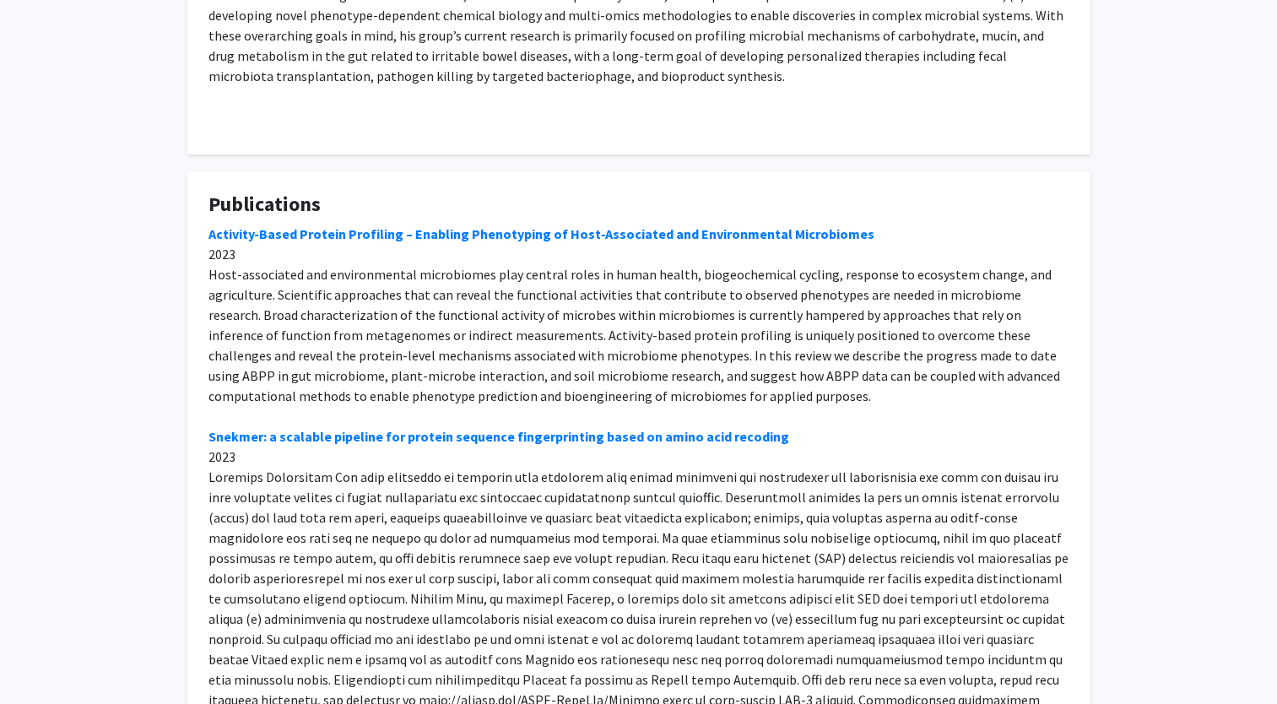
scroll to position [1026, 0]
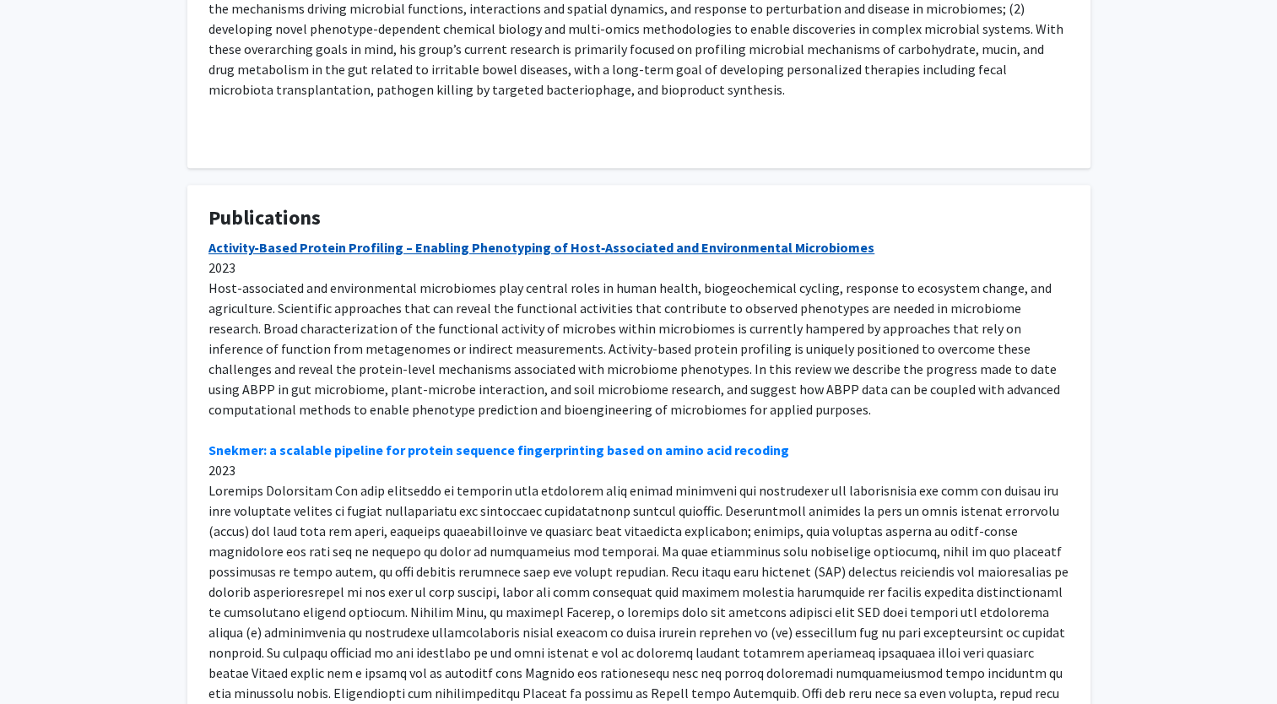
click at [388, 245] on link "Activity‐Based Protein Profiling – Enabling Phenotyping of Host‐Associated and …" at bounding box center [541, 247] width 667 height 17
